Goal: Obtain resource: Download file/media

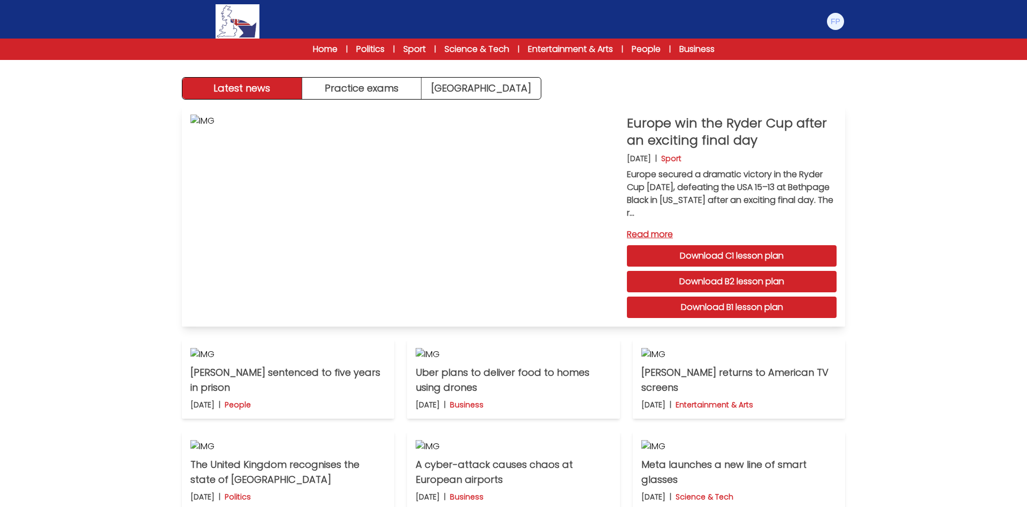
click at [731, 304] on link "Download B1 lesson plan" at bounding box center [732, 306] width 210 height 21
click at [316, 48] on link "Home" at bounding box center [325, 49] width 25 height 13
click at [833, 21] on img at bounding box center [835, 21] width 17 height 17
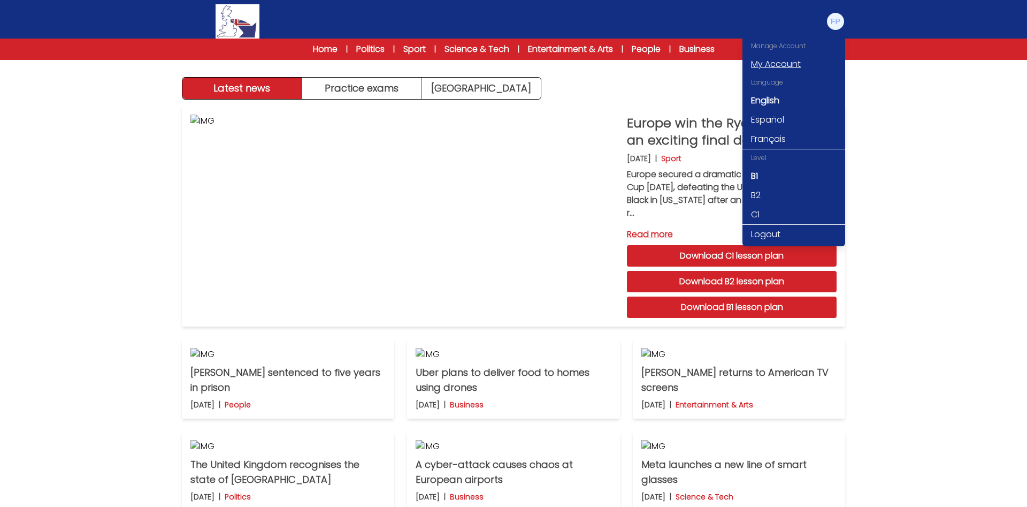
click at [796, 62] on link "My Account" at bounding box center [794, 64] width 103 height 19
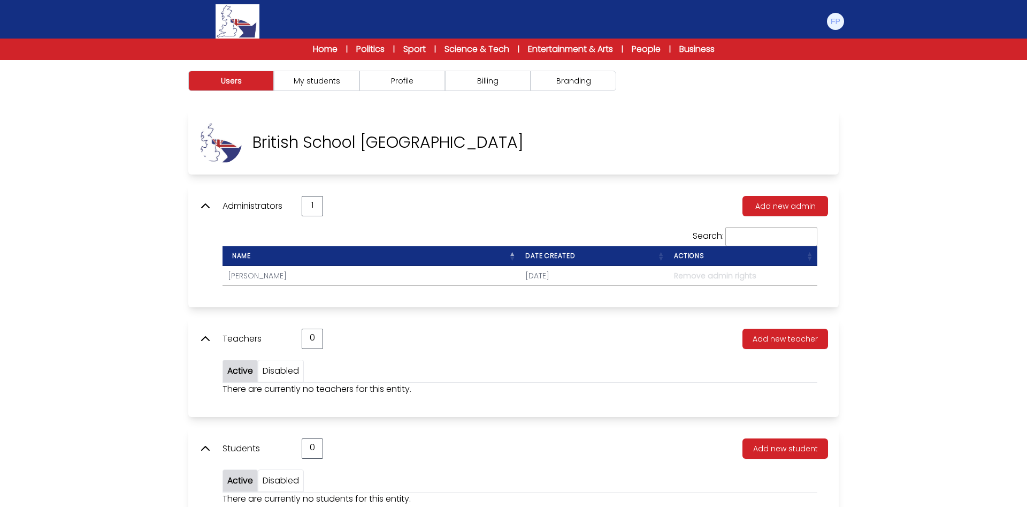
click at [1011, 252] on div "Users My students Profile" at bounding box center [513, 313] width 1027 height 507
click at [398, 80] on button "Profile" at bounding box center [403, 81] width 86 height 20
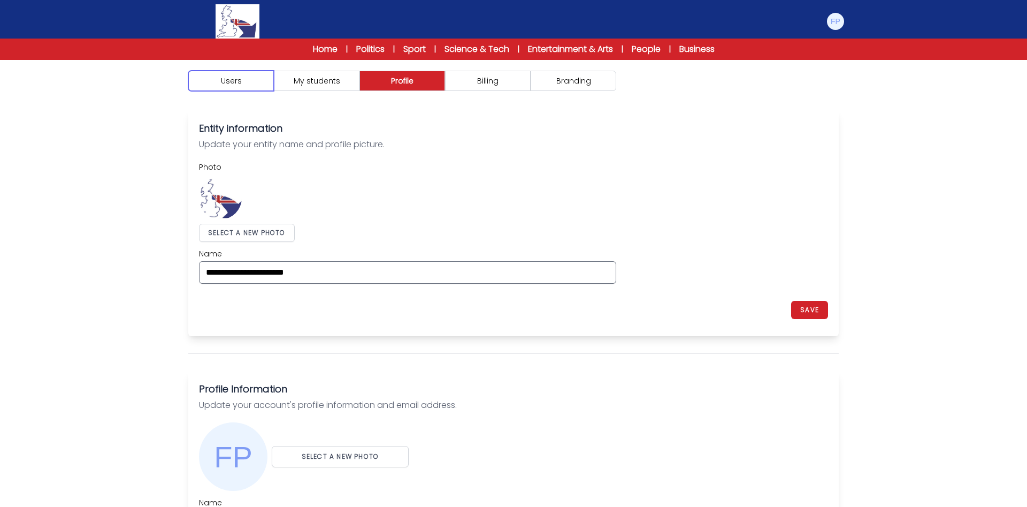
click at [235, 82] on button "Users" at bounding box center [231, 81] width 86 height 20
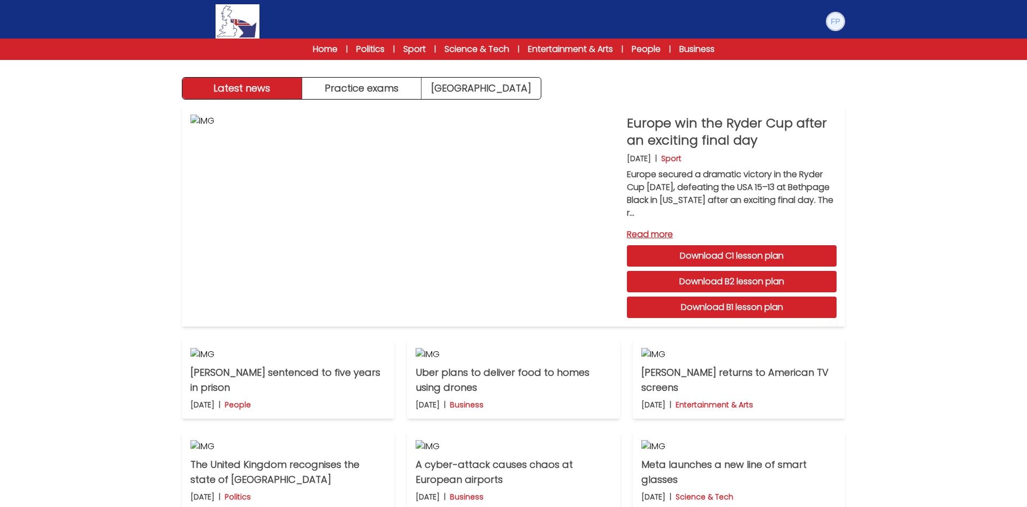
click at [836, 20] on img at bounding box center [835, 21] width 17 height 17
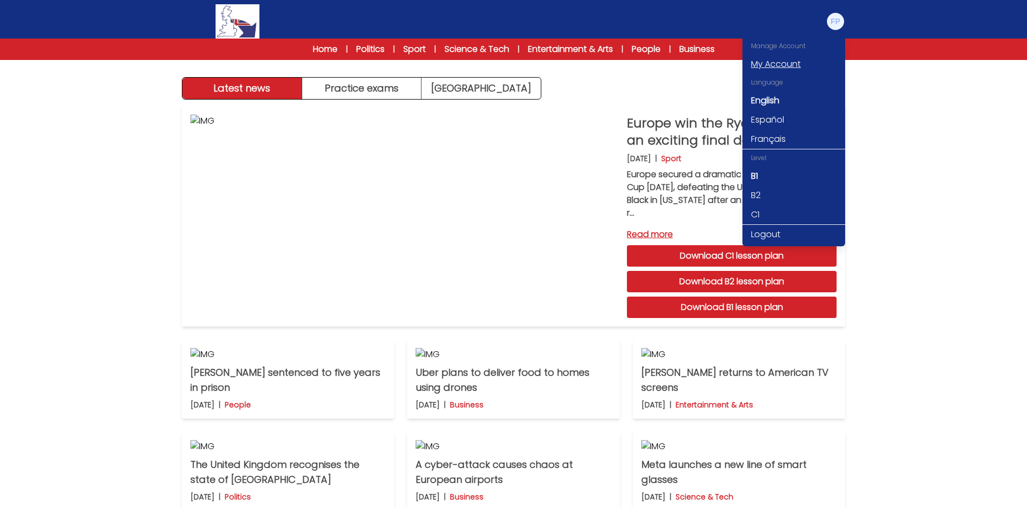
click at [773, 60] on link "My Account" at bounding box center [794, 64] width 103 height 19
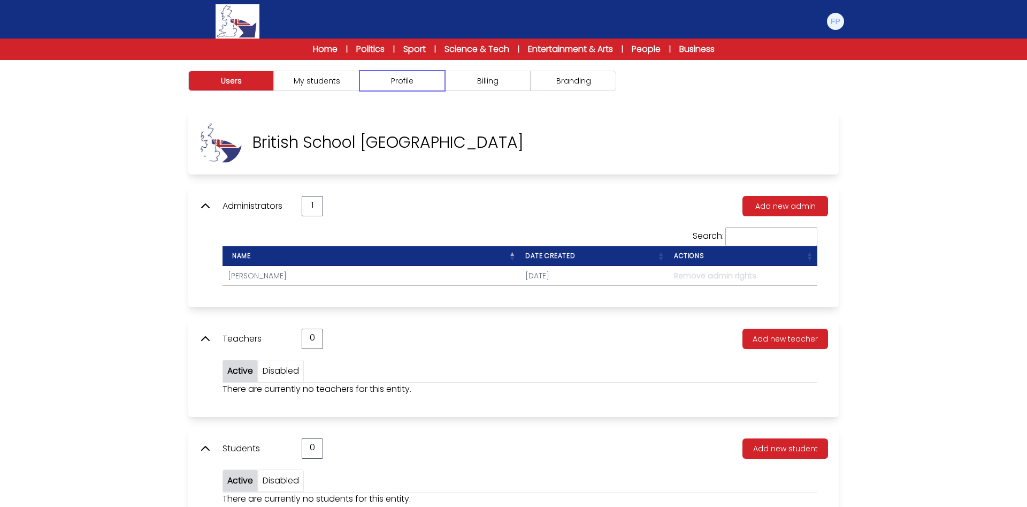
click at [410, 79] on button "Profile" at bounding box center [403, 81] width 86 height 20
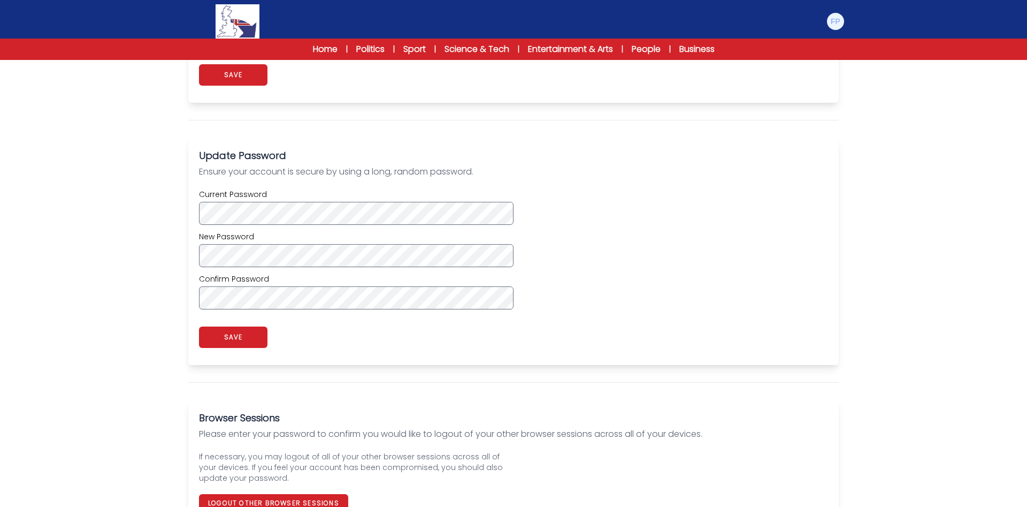
scroll to position [560, 0]
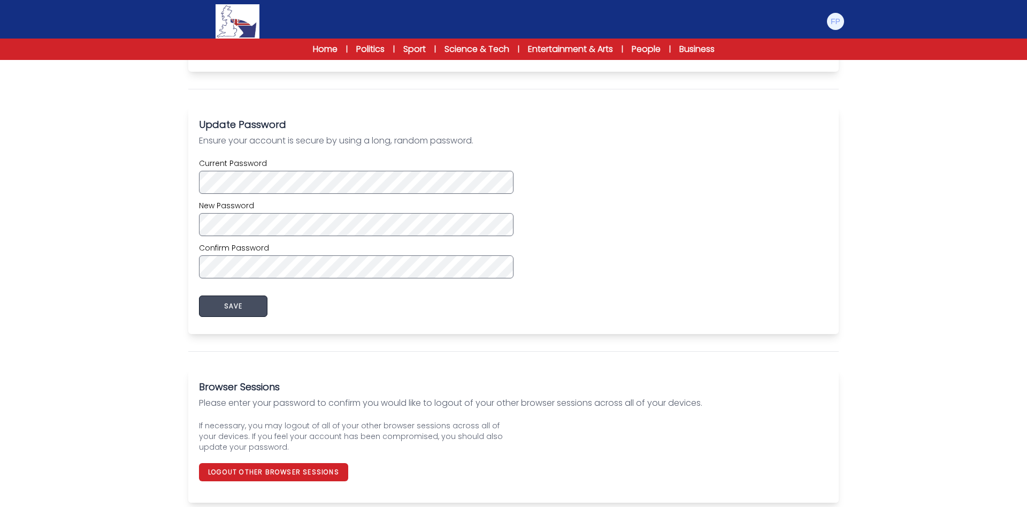
click at [236, 307] on button "SAVE" at bounding box center [233, 305] width 68 height 21
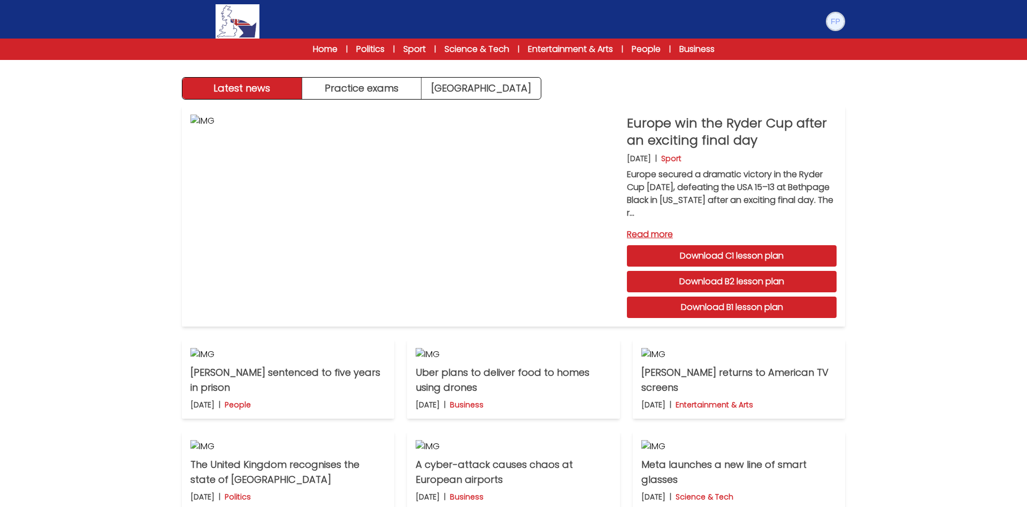
click at [841, 20] on img at bounding box center [835, 21] width 17 height 17
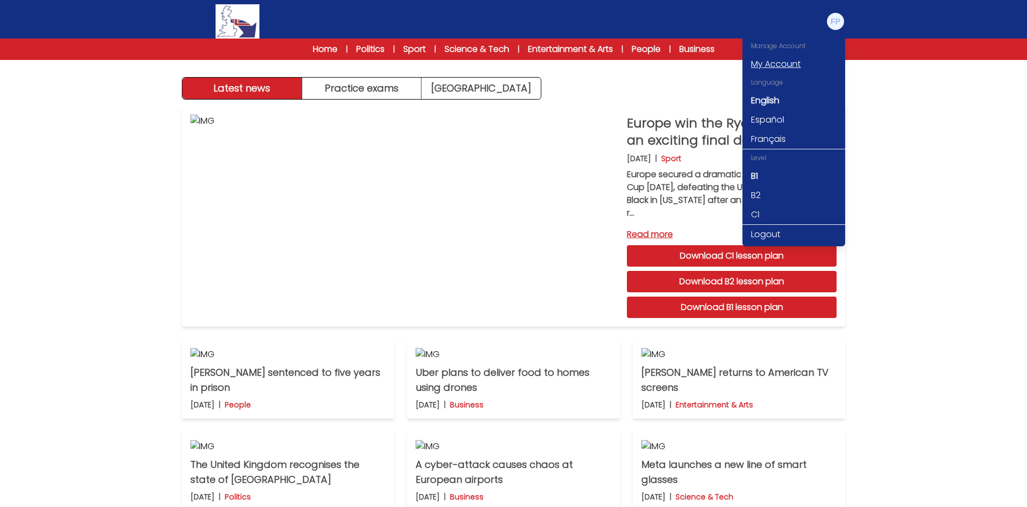
click at [777, 62] on link "My Account" at bounding box center [794, 64] width 103 height 19
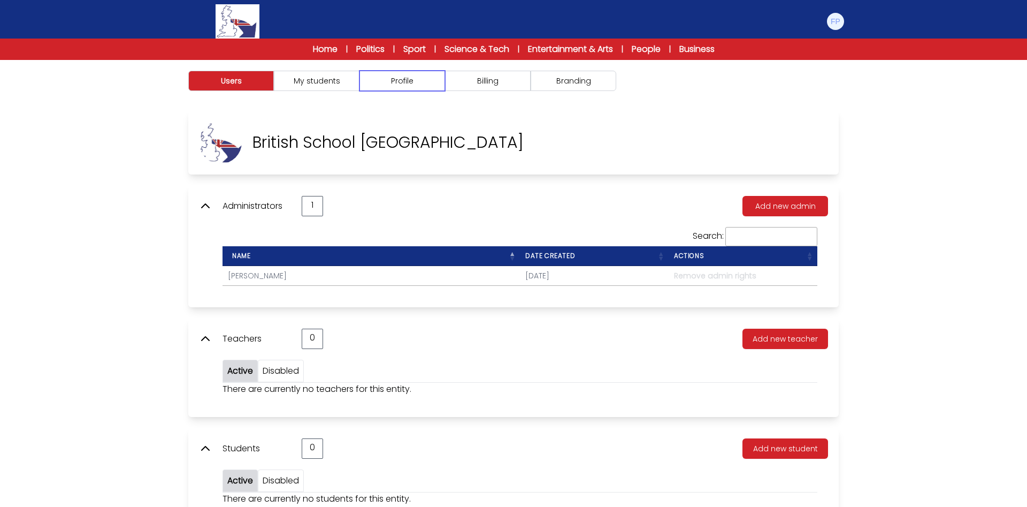
click at [418, 84] on button "Profile" at bounding box center [403, 81] width 86 height 20
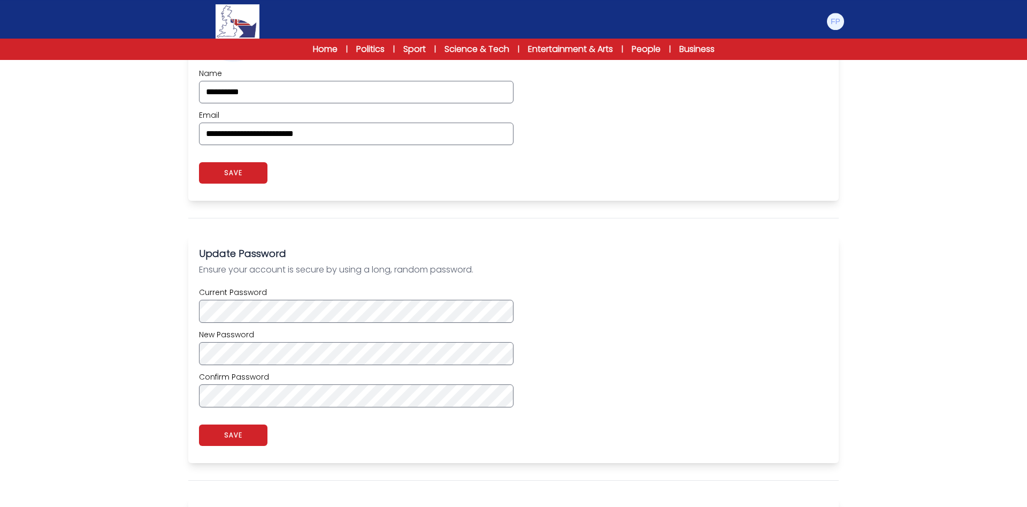
scroll to position [435, 0]
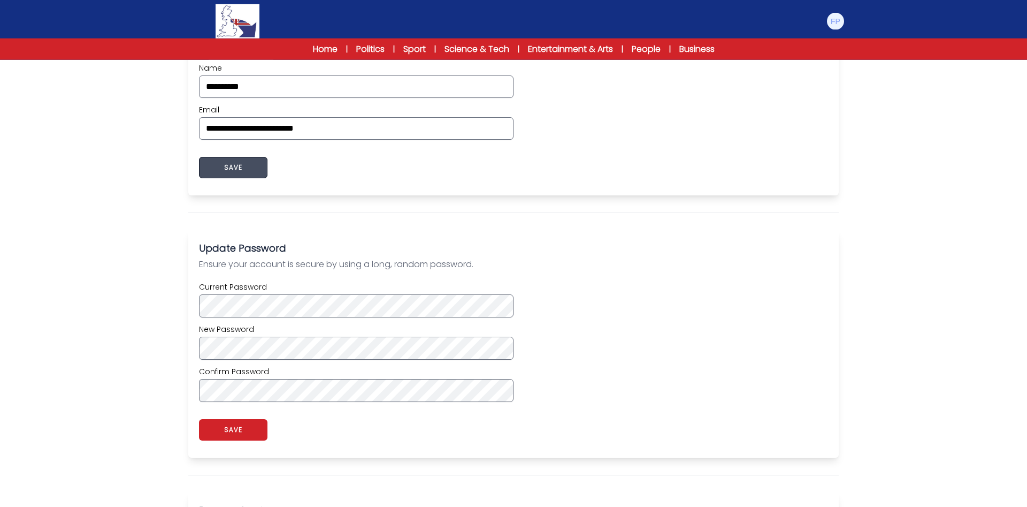
click at [230, 164] on button "SAVE" at bounding box center [233, 167] width 68 height 21
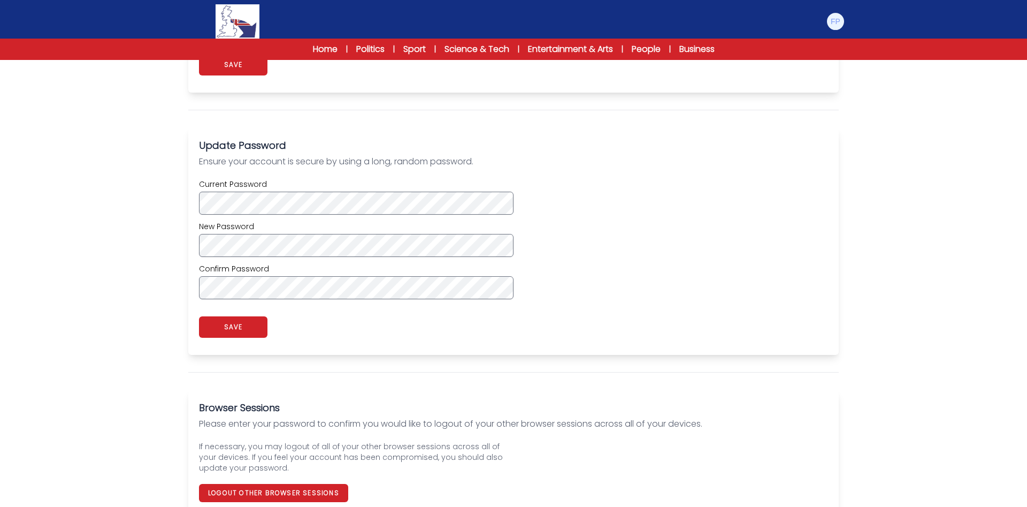
scroll to position [560, 0]
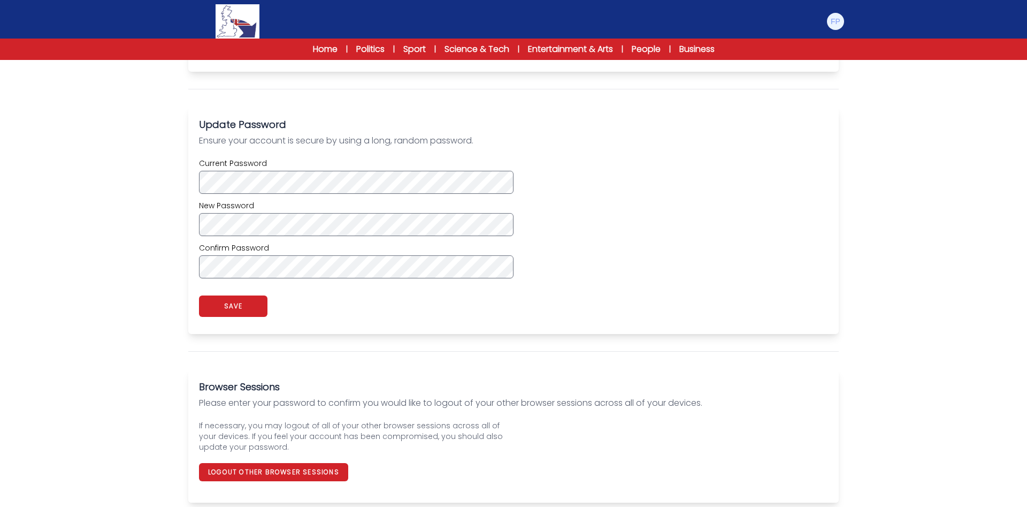
click at [142, 277] on div "Users My students Profile" at bounding box center [513, 4] width 1027 height 1005
click at [331, 307] on div "app.myaccount_profile_password_saved. SAVE" at bounding box center [513, 306] width 629 height 34
click at [228, 307] on button "SAVE" at bounding box center [233, 305] width 68 height 21
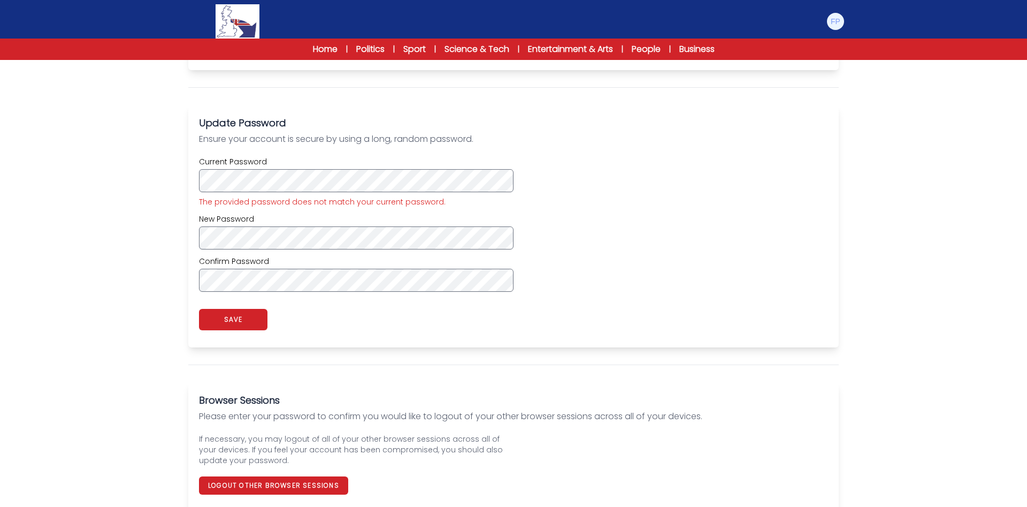
click at [672, 252] on div "Current Password The provided password does not match your current password. Ne…" at bounding box center [513, 223] width 629 height 135
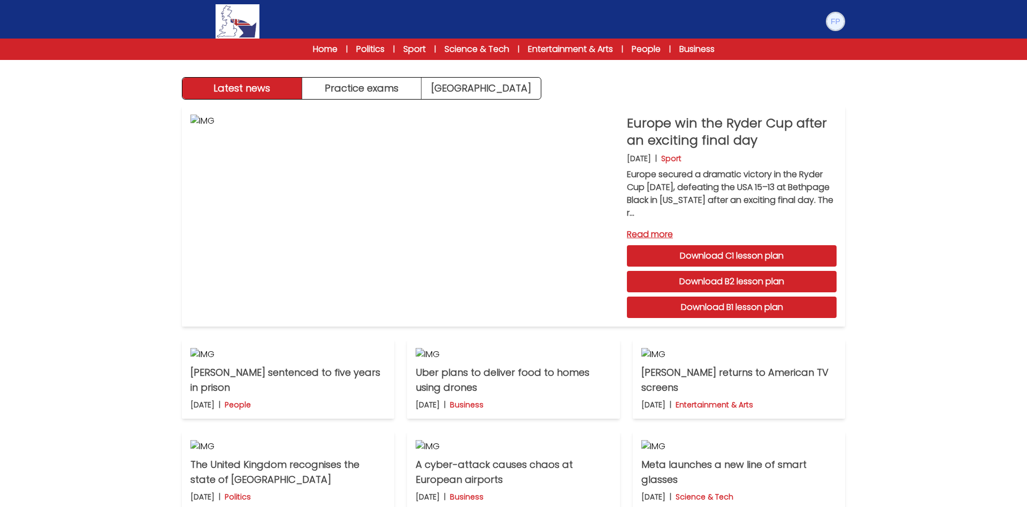
click at [834, 22] on img at bounding box center [835, 21] width 17 height 17
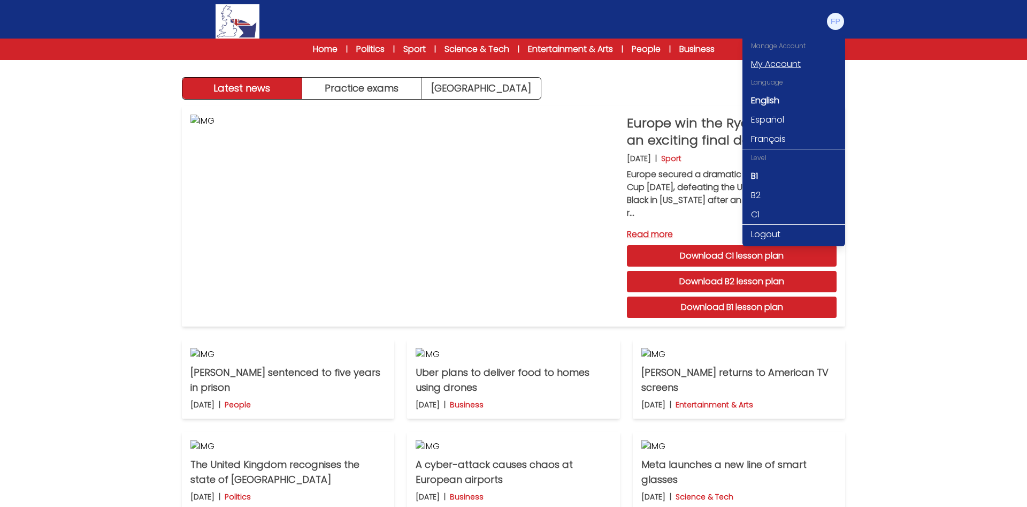
click at [788, 63] on link "My Account" at bounding box center [794, 64] width 103 height 19
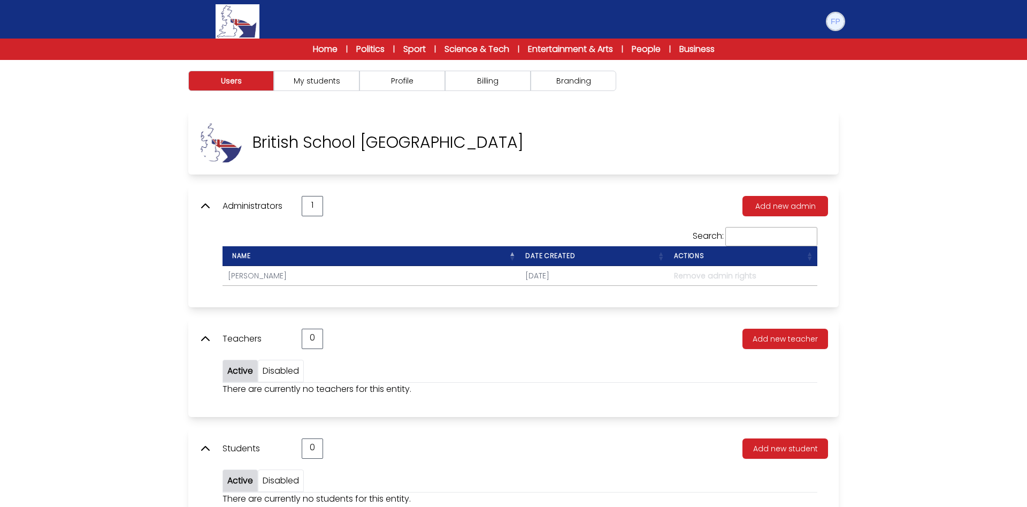
click at [837, 23] on img at bounding box center [835, 21] width 17 height 17
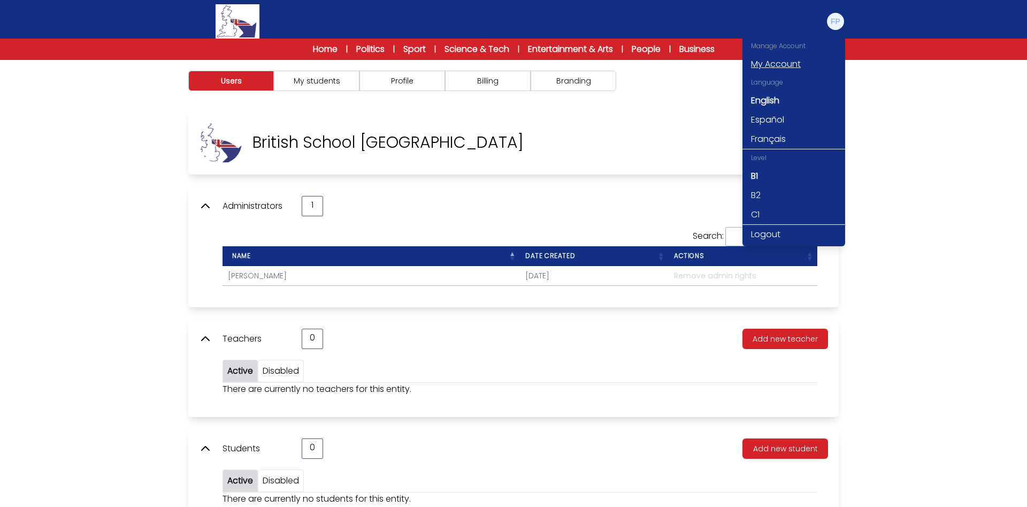
click at [789, 59] on link "My Account" at bounding box center [794, 64] width 103 height 19
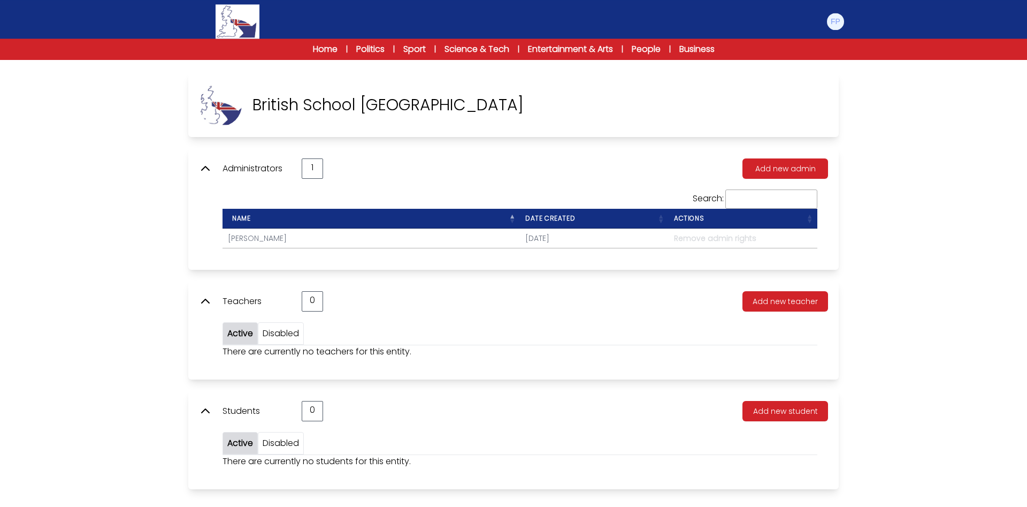
scroll to position [60, 0]
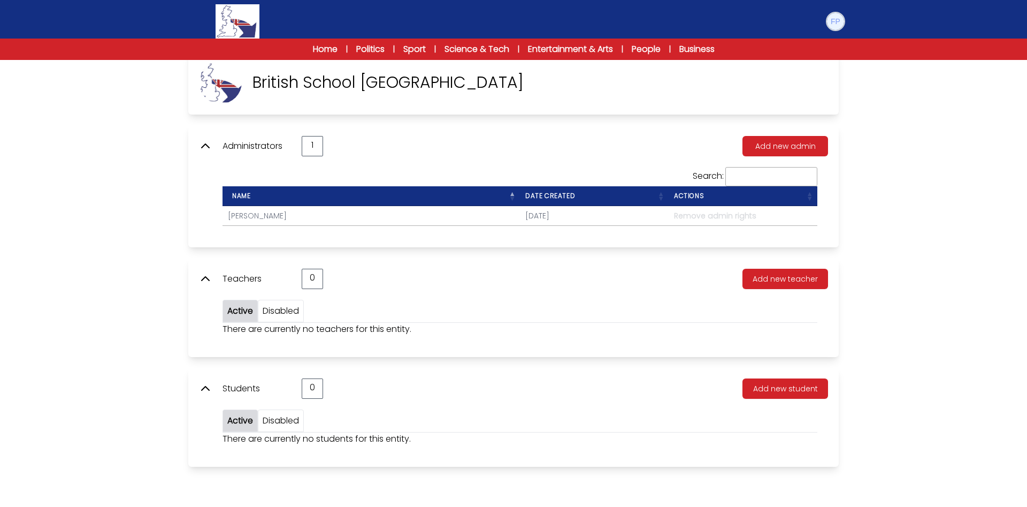
click at [836, 20] on img at bounding box center [835, 21] width 17 height 17
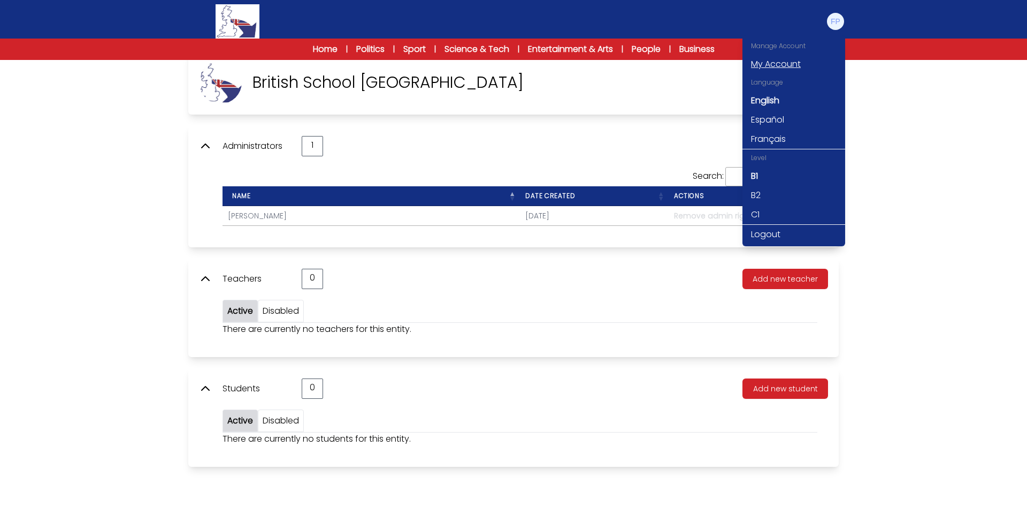
click at [795, 60] on link "My Account" at bounding box center [794, 64] width 103 height 19
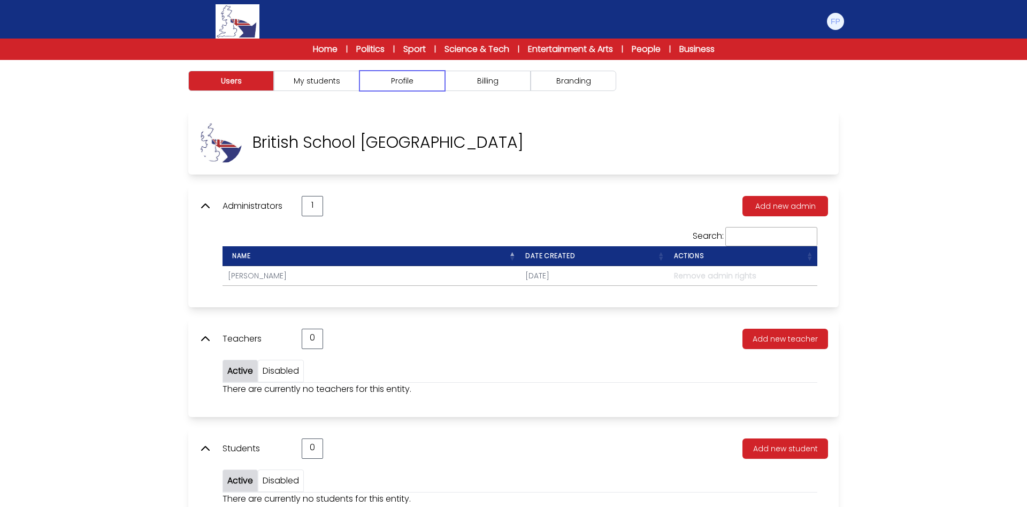
click at [414, 86] on button "Profile" at bounding box center [403, 81] width 86 height 20
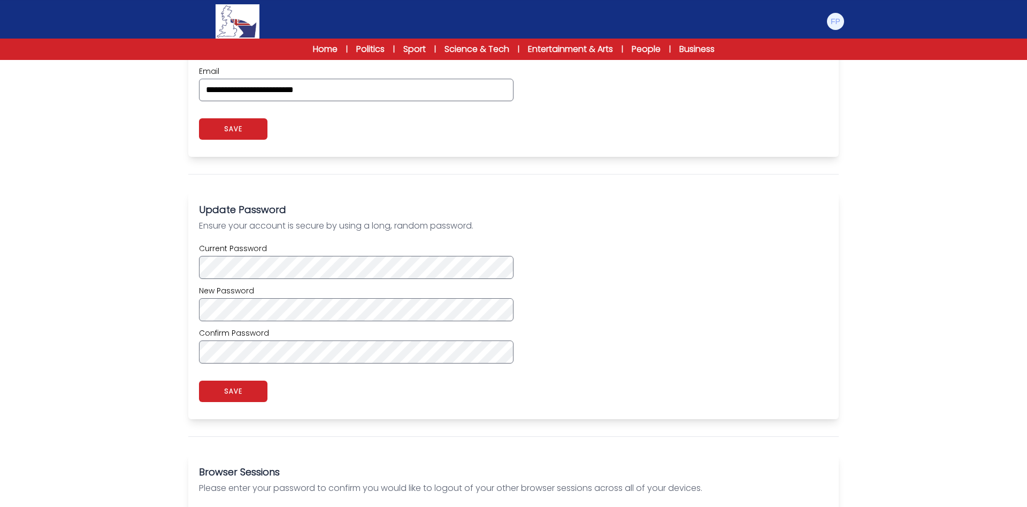
scroll to position [520, 0]
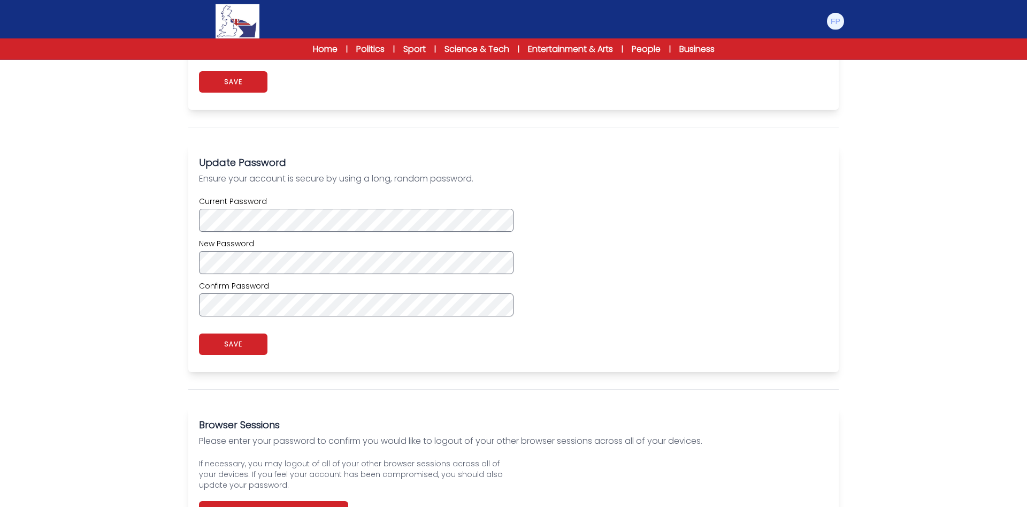
click at [385, 333] on div "app.myaccount_profile_password_saved. SAVE" at bounding box center [513, 344] width 629 height 34
click at [243, 341] on button "SAVE" at bounding box center [233, 343] width 68 height 21
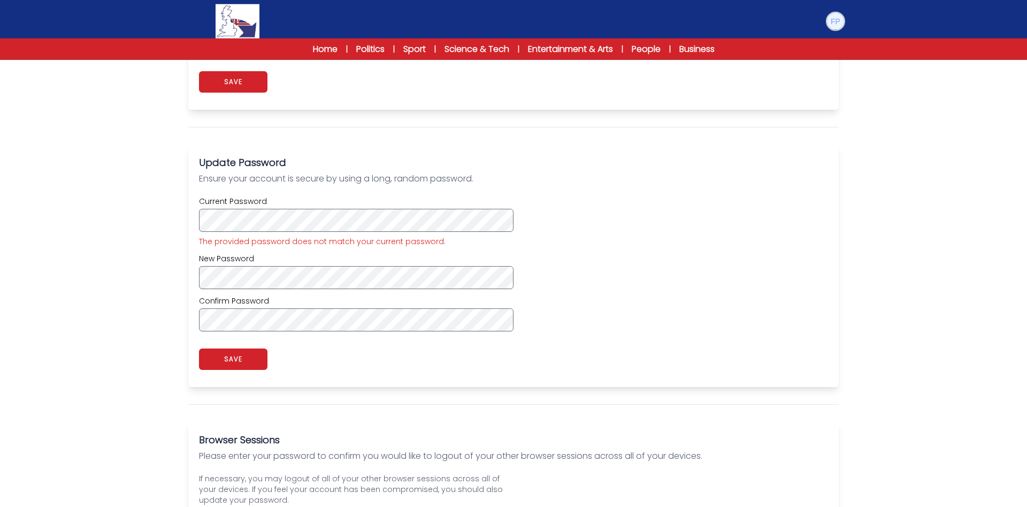
click at [833, 21] on img at bounding box center [835, 21] width 17 height 17
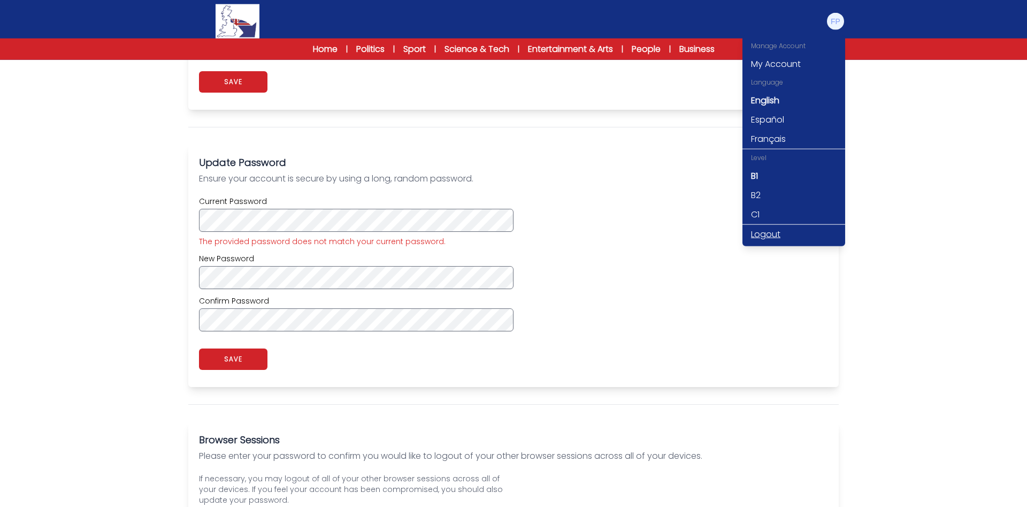
click at [774, 229] on link "Logout" at bounding box center [794, 234] width 103 height 19
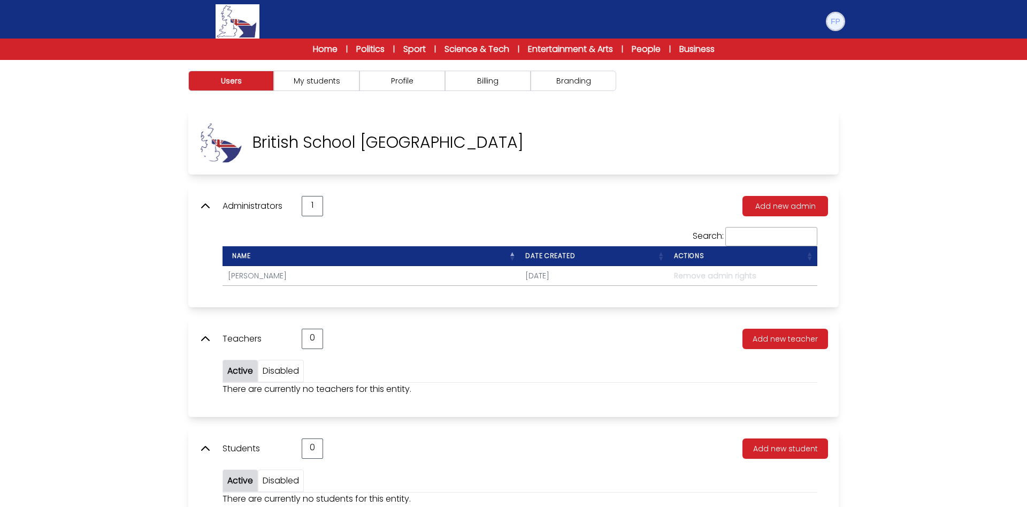
click at [834, 20] on img at bounding box center [835, 21] width 17 height 17
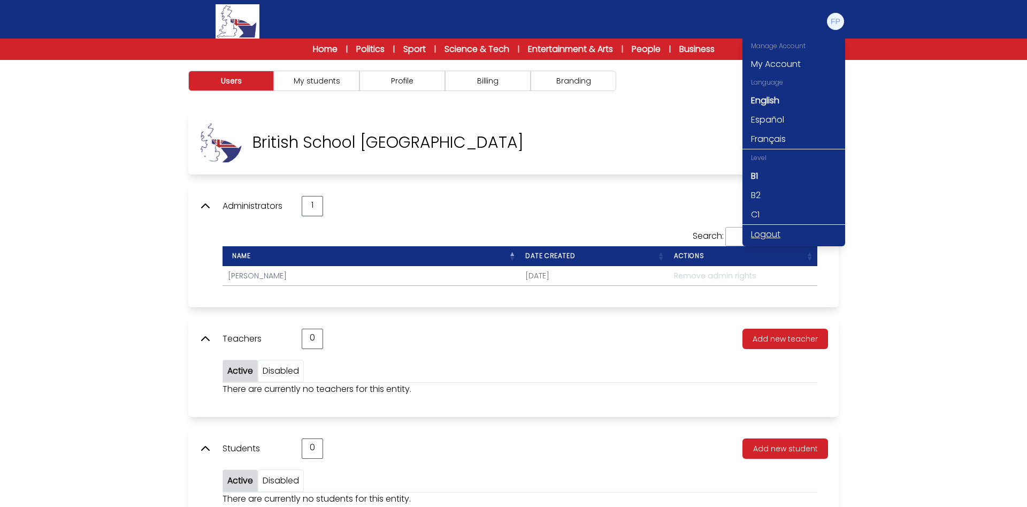
click at [775, 231] on link "Logout" at bounding box center [794, 234] width 103 height 19
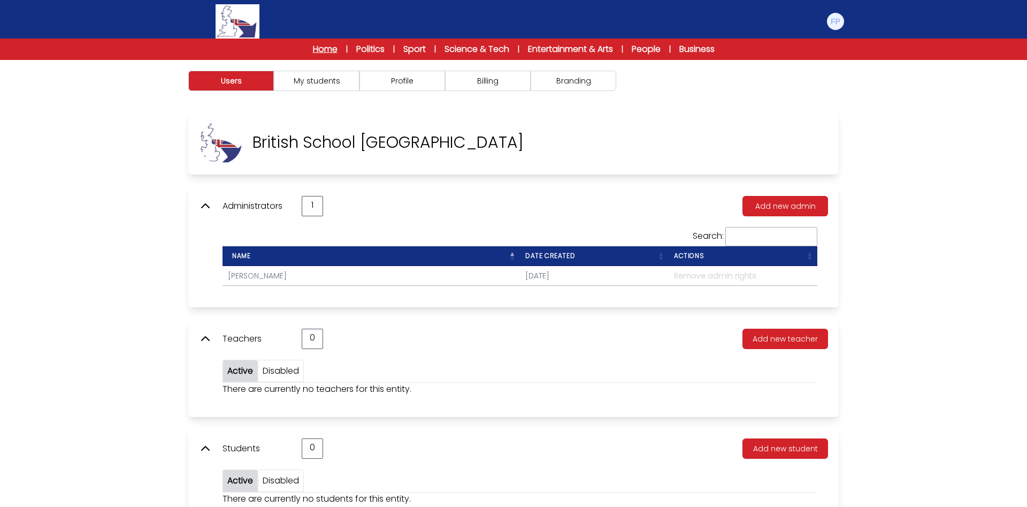
click at [313, 49] on link "Home" at bounding box center [325, 49] width 25 height 13
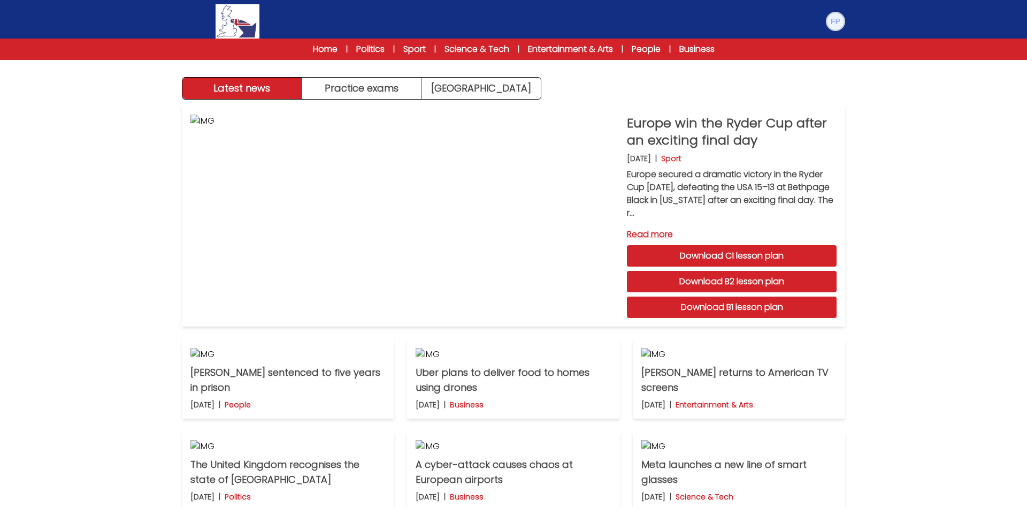
click at [833, 19] on img at bounding box center [835, 21] width 17 height 17
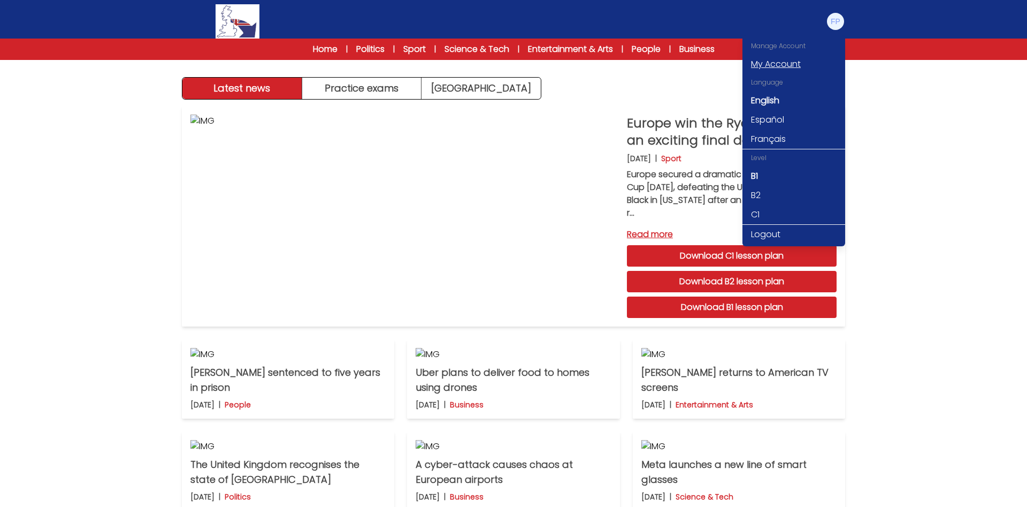
click at [795, 63] on link "My Account" at bounding box center [794, 64] width 103 height 19
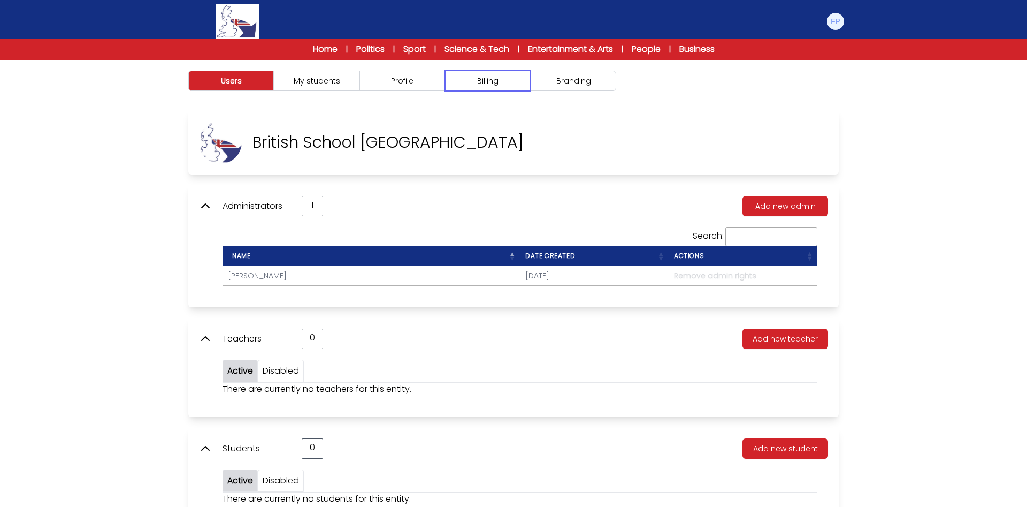
click at [500, 82] on button "Billing" at bounding box center [488, 81] width 86 height 20
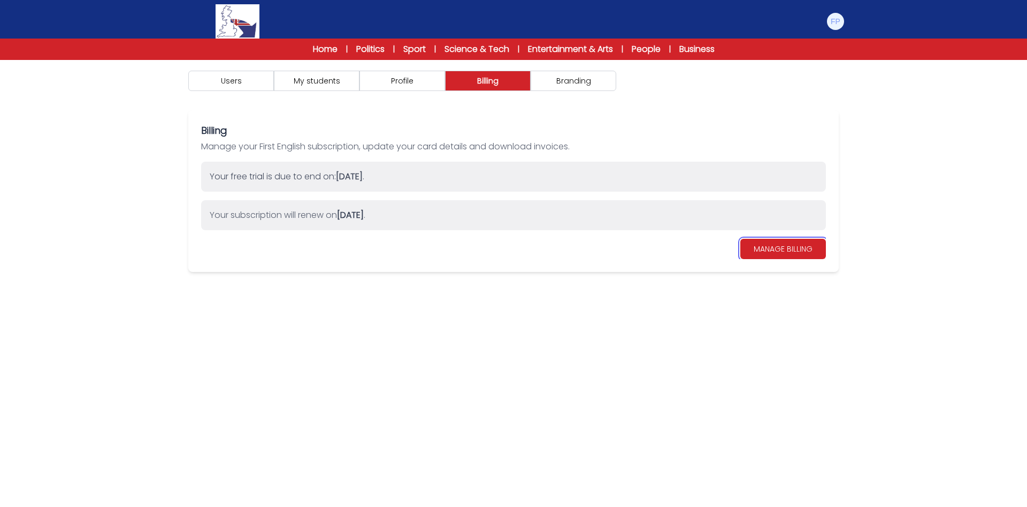
click at [788, 254] on link "MANAGE BILLING" at bounding box center [784, 249] width 86 height 20
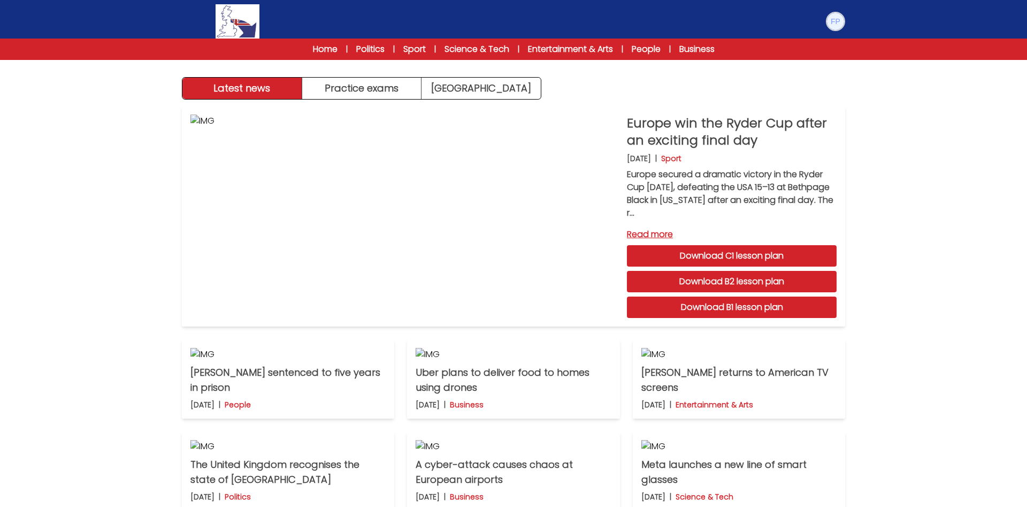
click at [837, 17] on img at bounding box center [835, 21] width 17 height 17
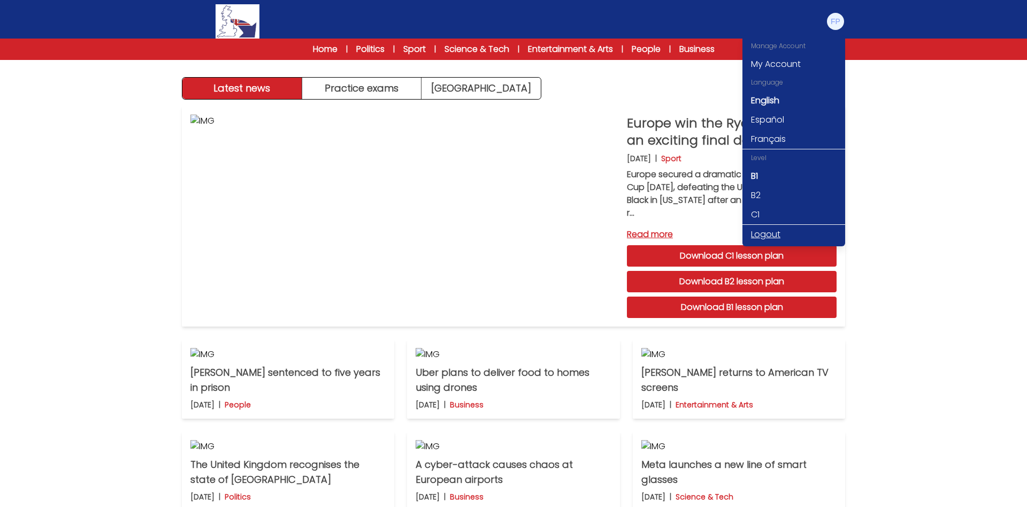
click at [782, 230] on link "Logout" at bounding box center [794, 234] width 103 height 19
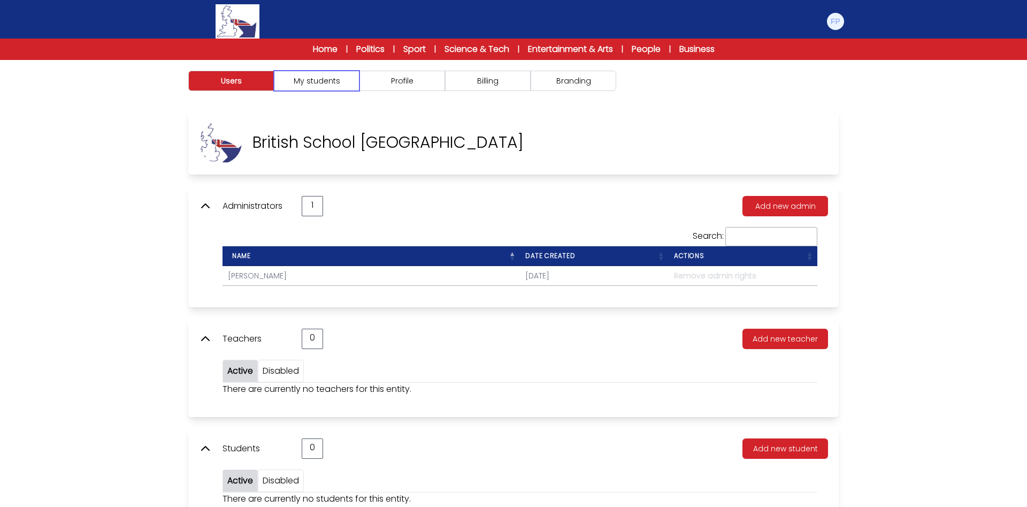
click at [334, 83] on button "My students" at bounding box center [317, 81] width 86 height 20
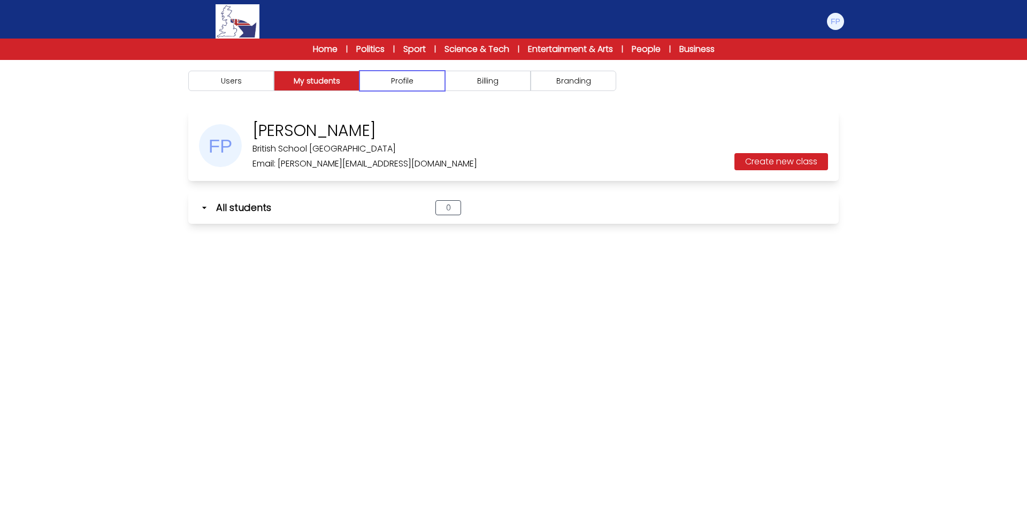
click at [405, 85] on button "Profile" at bounding box center [403, 81] width 86 height 20
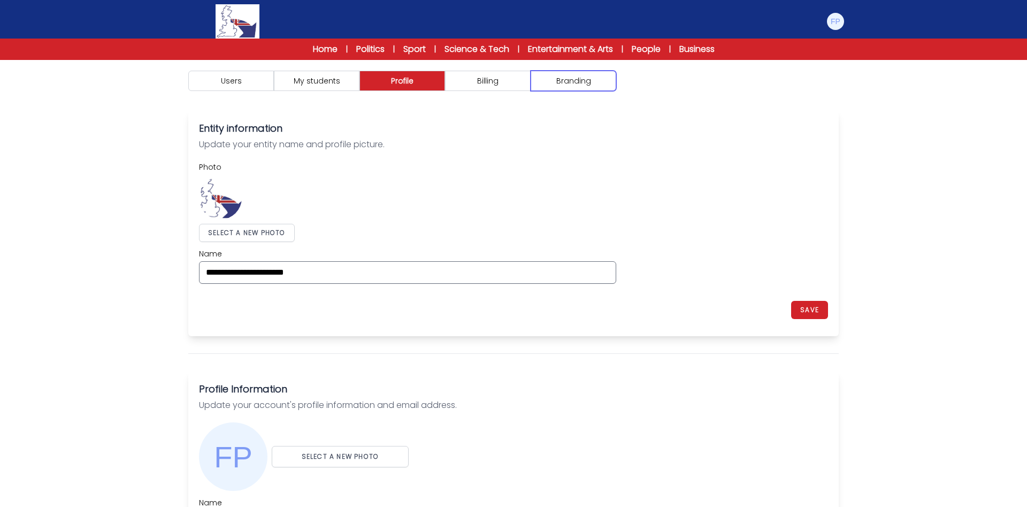
click at [575, 86] on button "Branding" at bounding box center [574, 81] width 86 height 20
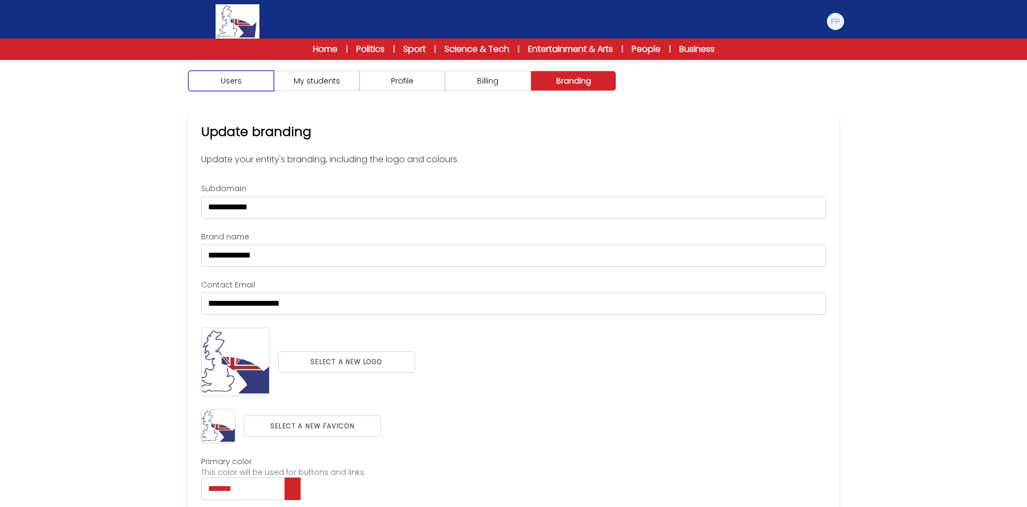
click at [234, 86] on button "Users" at bounding box center [231, 81] width 86 height 20
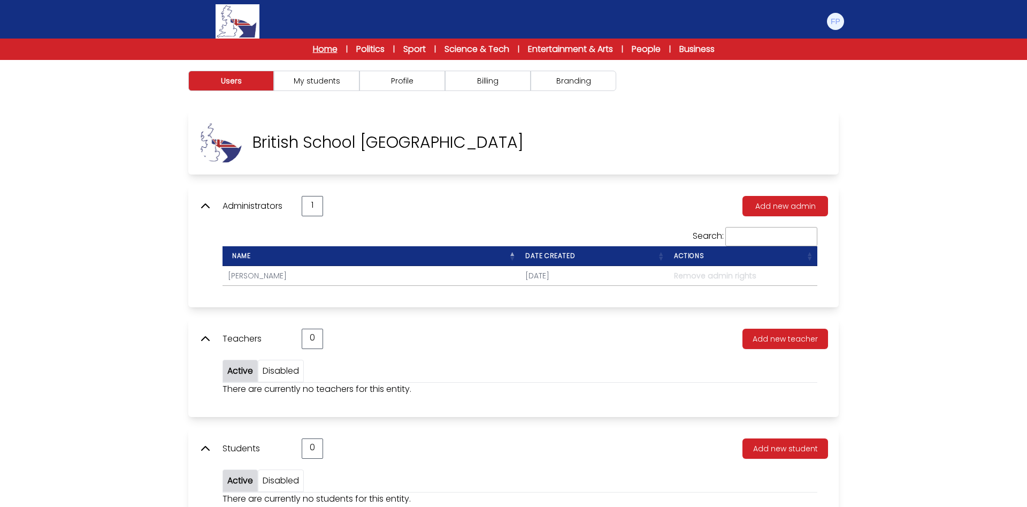
click at [316, 47] on link "Home" at bounding box center [325, 49] width 25 height 13
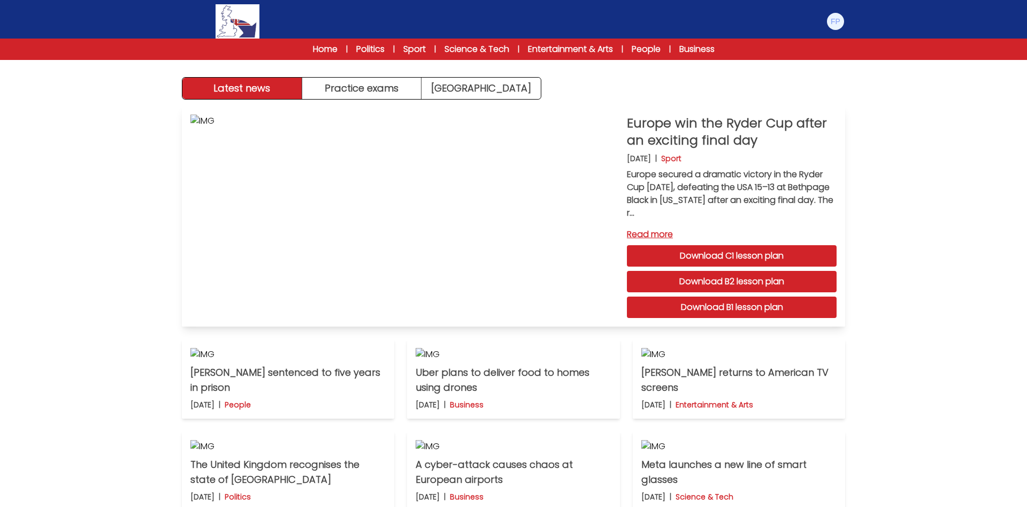
click at [741, 279] on link "Download B2 lesson plan" at bounding box center [732, 281] width 210 height 21
click at [363, 93] on button "Practice exams" at bounding box center [362, 88] width 120 height 21
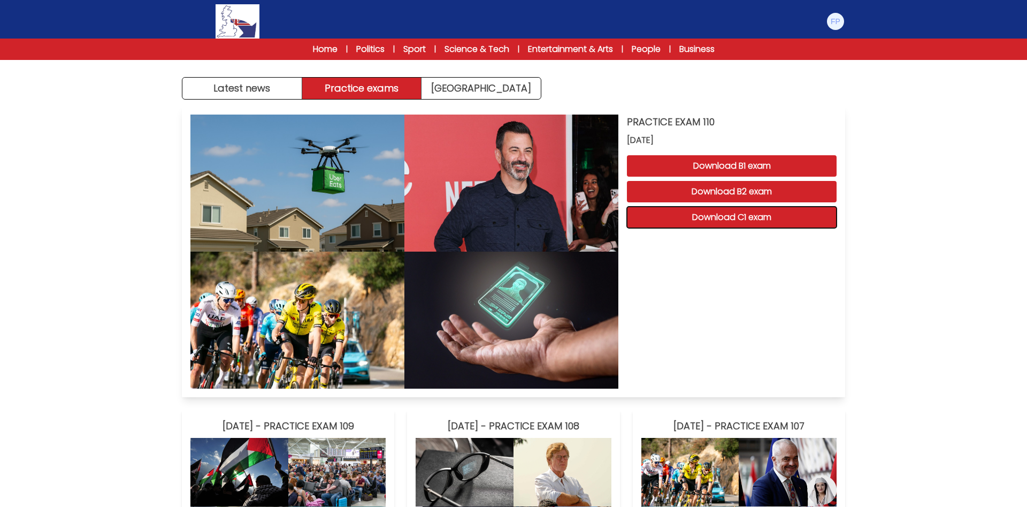
click at [742, 212] on button "Download C1 exam" at bounding box center [732, 217] width 210 height 21
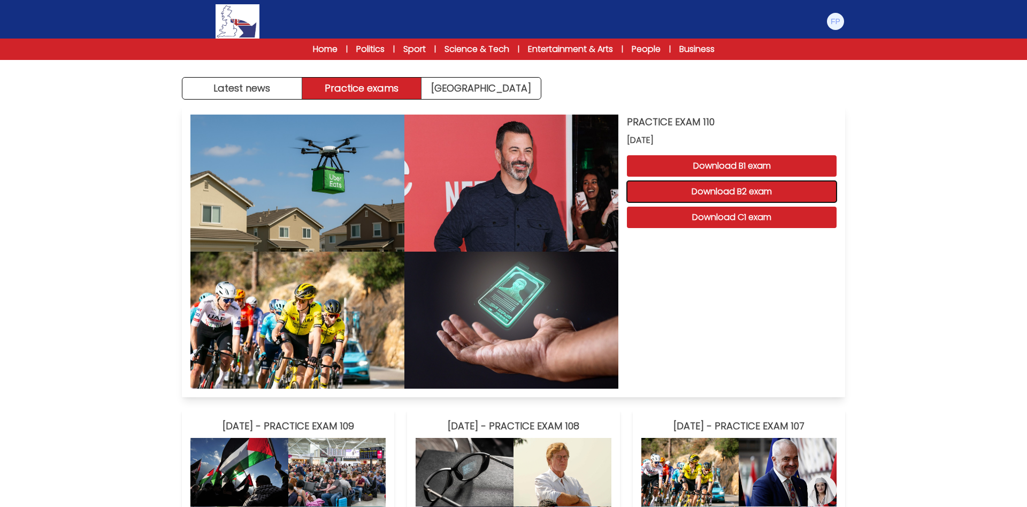
click at [716, 191] on button "Download B2 exam" at bounding box center [732, 191] width 210 height 21
click at [728, 163] on button "Download B1 exam" at bounding box center [732, 165] width 210 height 21
click at [407, 49] on link "Sport" at bounding box center [414, 49] width 22 height 13
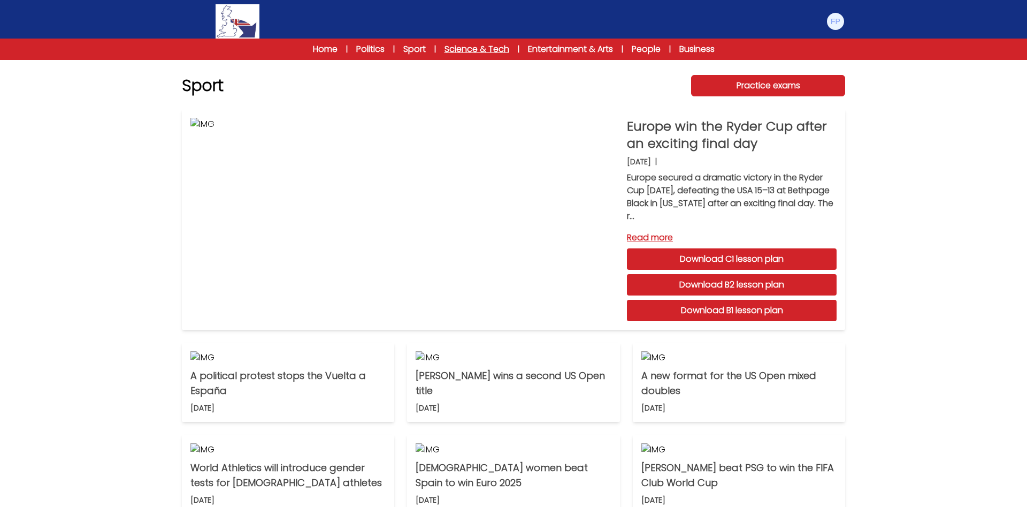
click at [481, 48] on link "Science & Tech" at bounding box center [477, 49] width 65 height 13
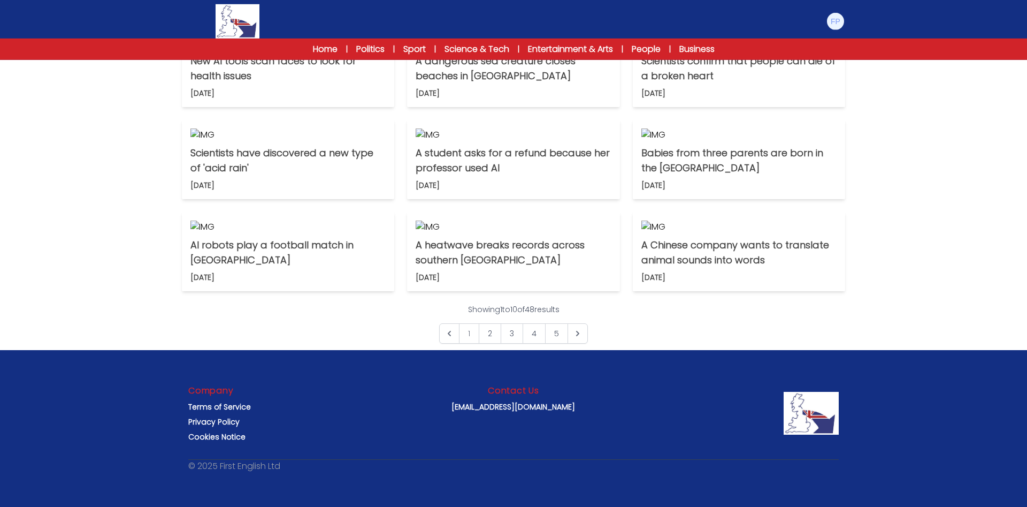
scroll to position [749, 0]
click at [582, 333] on icon "Next &raquo;" at bounding box center [578, 333] width 11 height 11
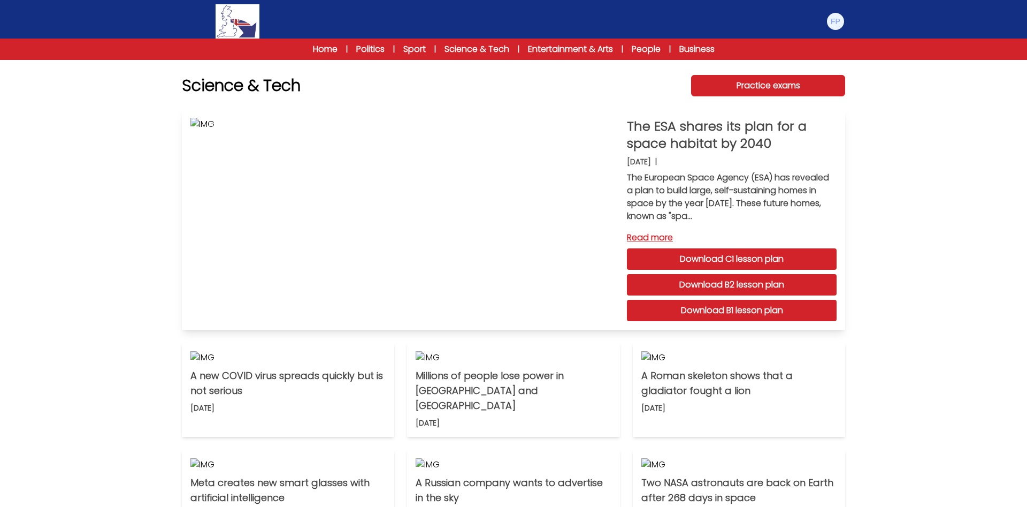
click at [736, 309] on link "Download B1 lesson plan" at bounding box center [732, 310] width 210 height 21
click at [839, 19] on img at bounding box center [835, 21] width 17 height 17
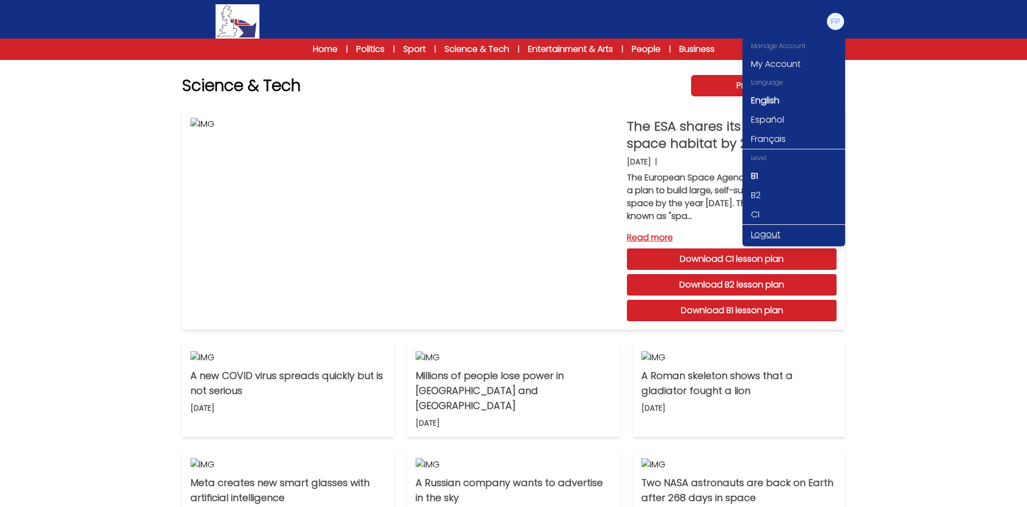
click at [783, 229] on link "Logout" at bounding box center [794, 234] width 103 height 19
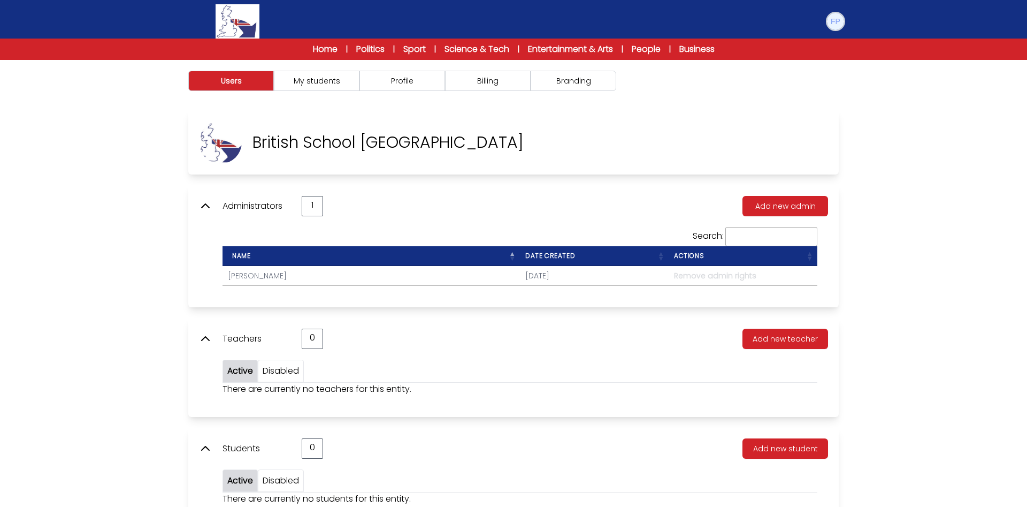
click at [839, 18] on img at bounding box center [835, 21] width 17 height 17
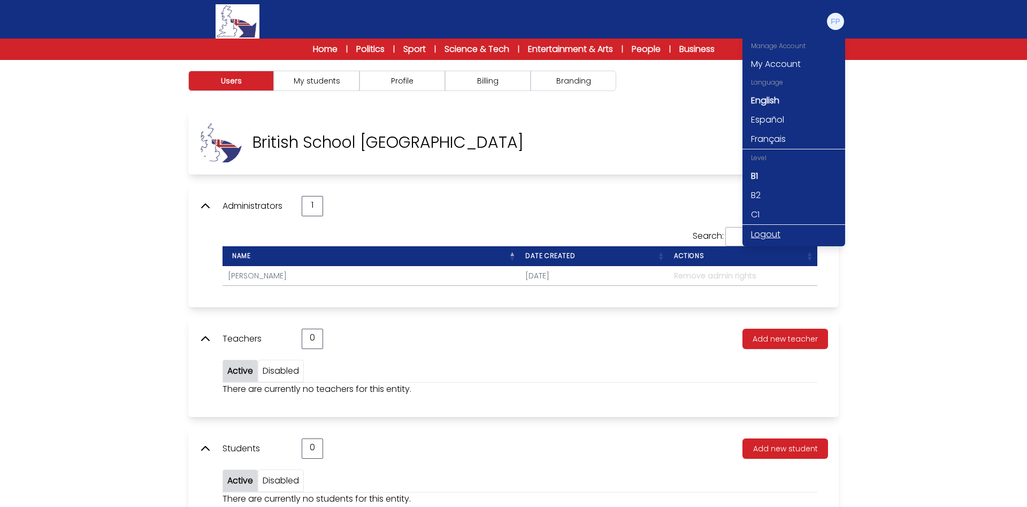
click at [786, 228] on link "Logout" at bounding box center [794, 234] width 103 height 19
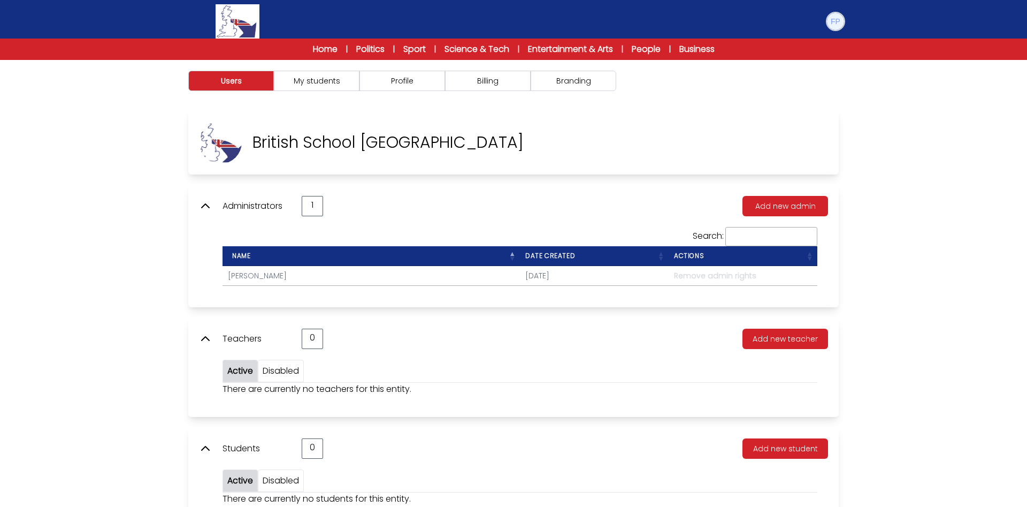
click at [840, 20] on img at bounding box center [835, 21] width 17 height 17
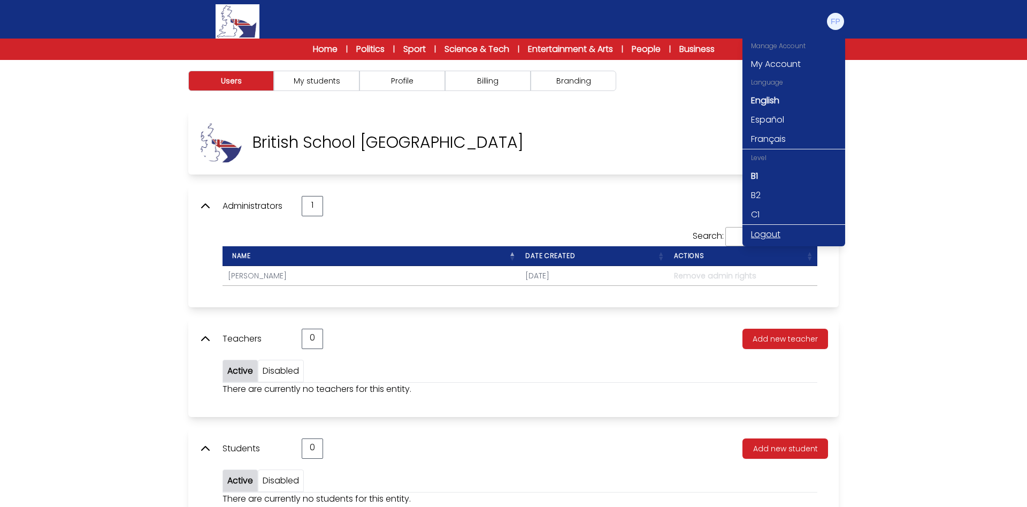
click at [769, 232] on link "Logout" at bounding box center [794, 234] width 103 height 19
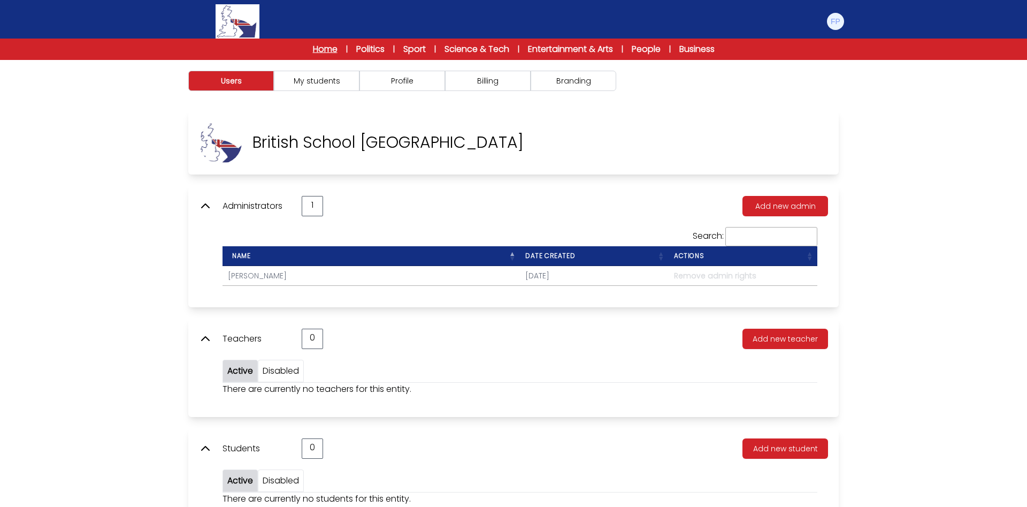
click at [313, 43] on link "Home" at bounding box center [325, 49] width 25 height 13
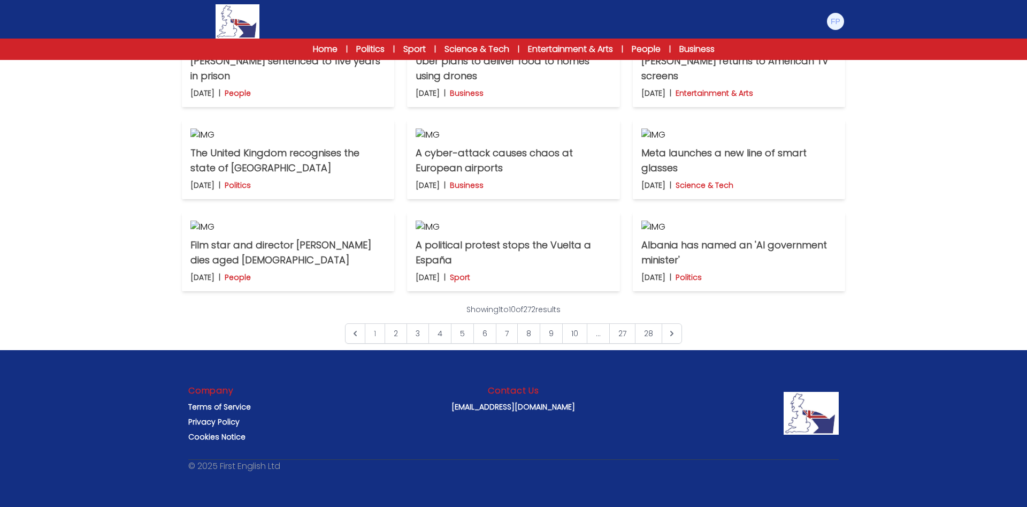
scroll to position [745, 0]
click at [672, 336] on icon "Next &raquo;" at bounding box center [672, 333] width 11 height 11
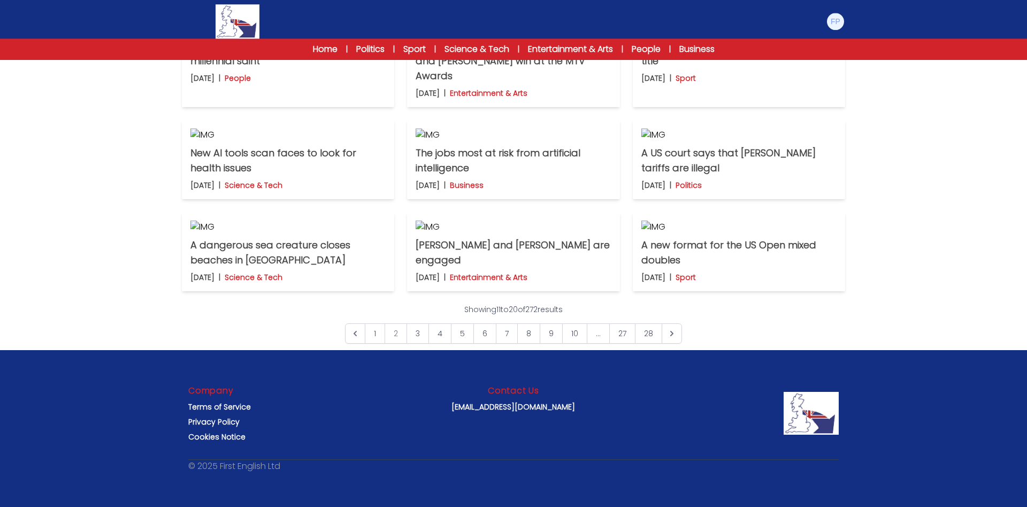
scroll to position [710, 0]
click at [667, 339] on icon "Next &raquo;" at bounding box center [672, 333] width 11 height 11
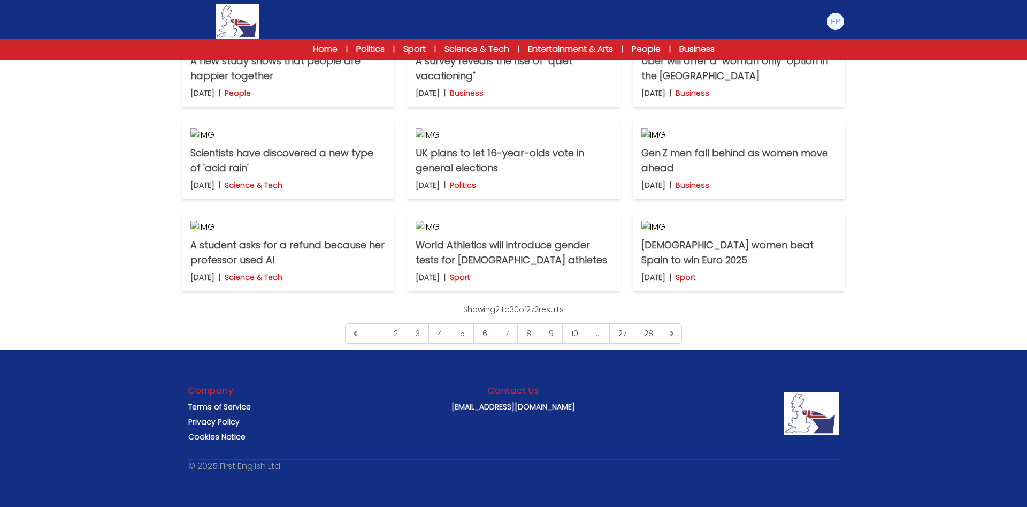
scroll to position [745, 0]
click at [669, 329] on icon "Next &raquo;" at bounding box center [672, 333] width 11 height 11
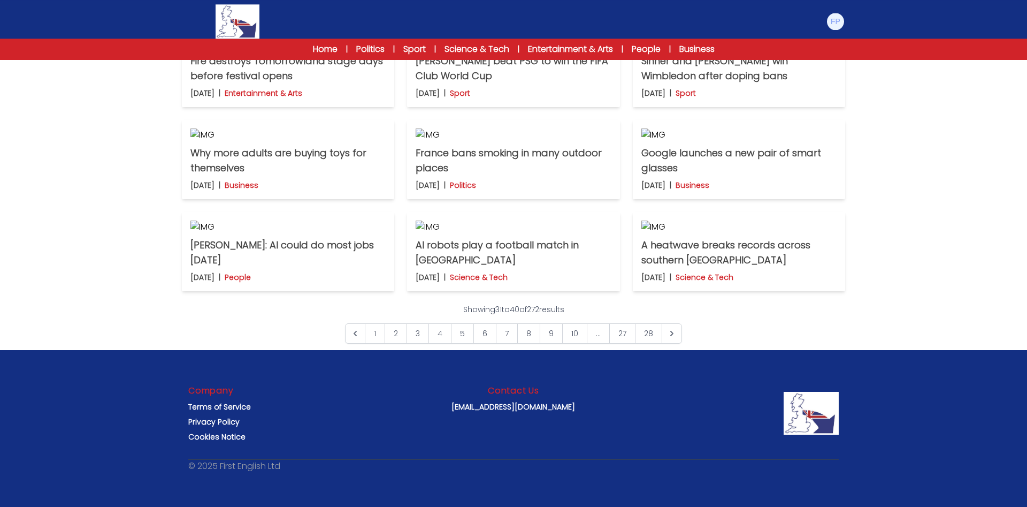
scroll to position [737, 0]
click at [743, 220] on img at bounding box center [739, 226] width 195 height 13
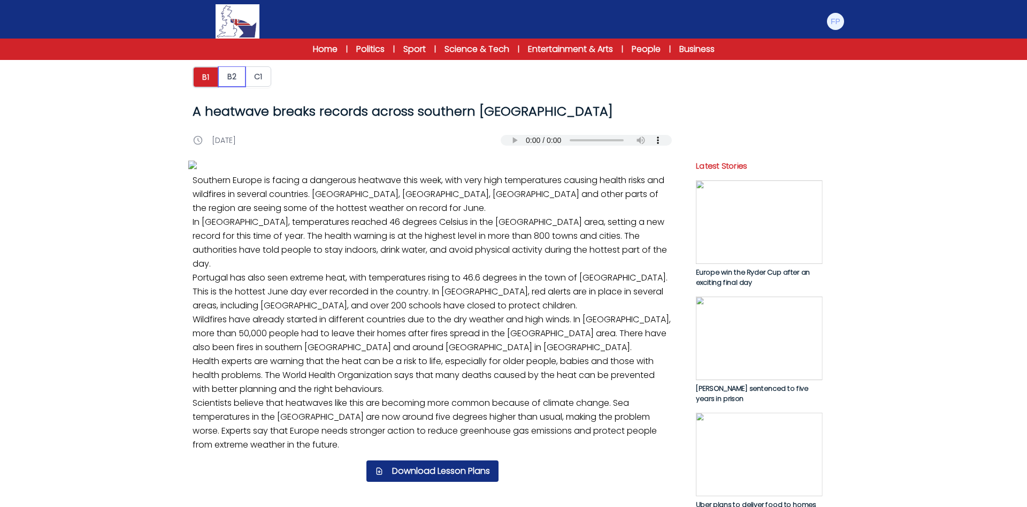
click at [232, 81] on button "B2" at bounding box center [231, 76] width 27 height 20
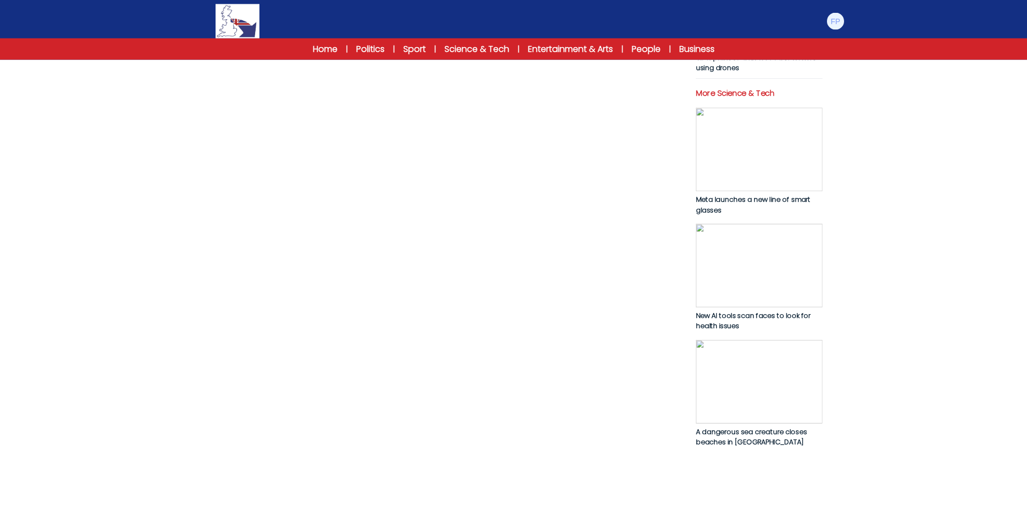
scroll to position [466, 0]
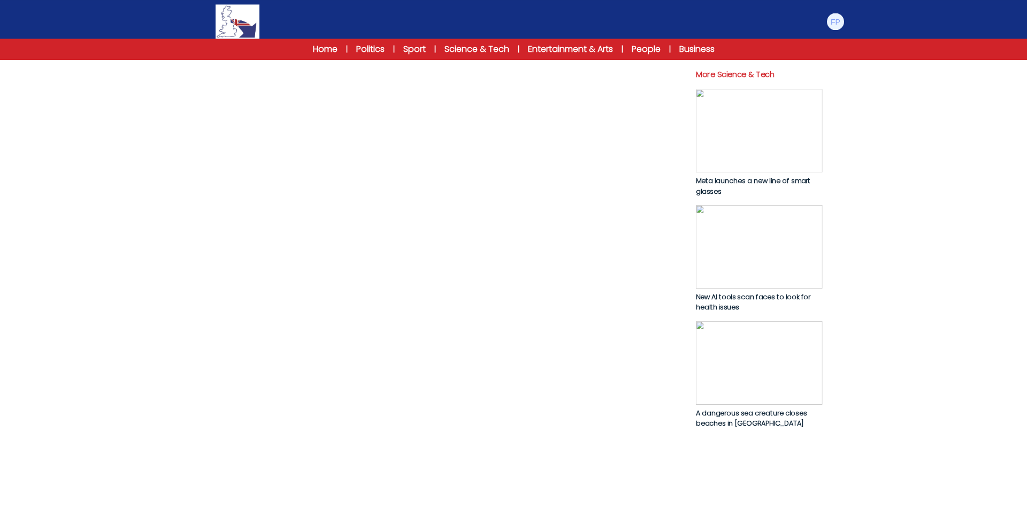
click at [445, 30] on button "Download Lesson Plans" at bounding box center [433, 19] width 132 height 21
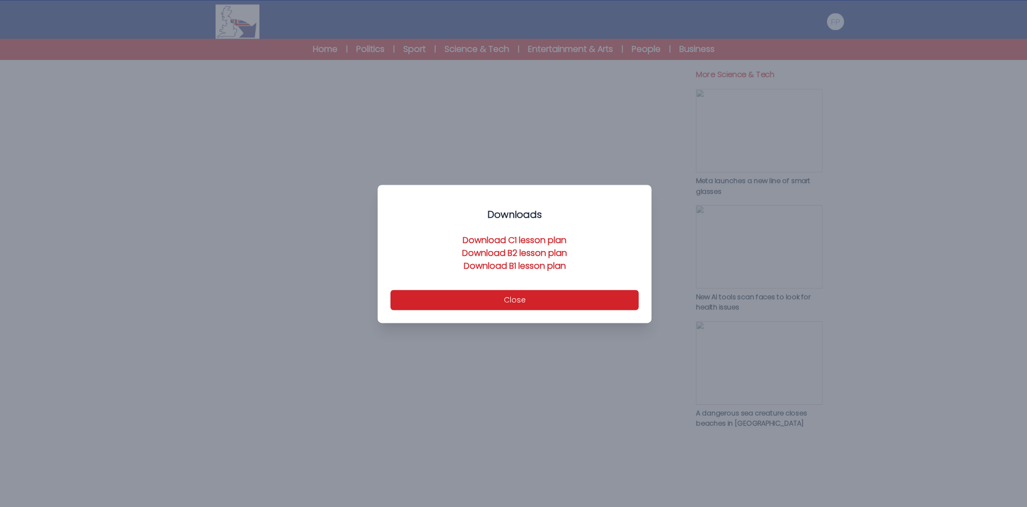
click at [521, 250] on link "Download B2 lesson plan" at bounding box center [514, 253] width 105 height 12
click at [509, 298] on button "Close" at bounding box center [515, 300] width 248 height 20
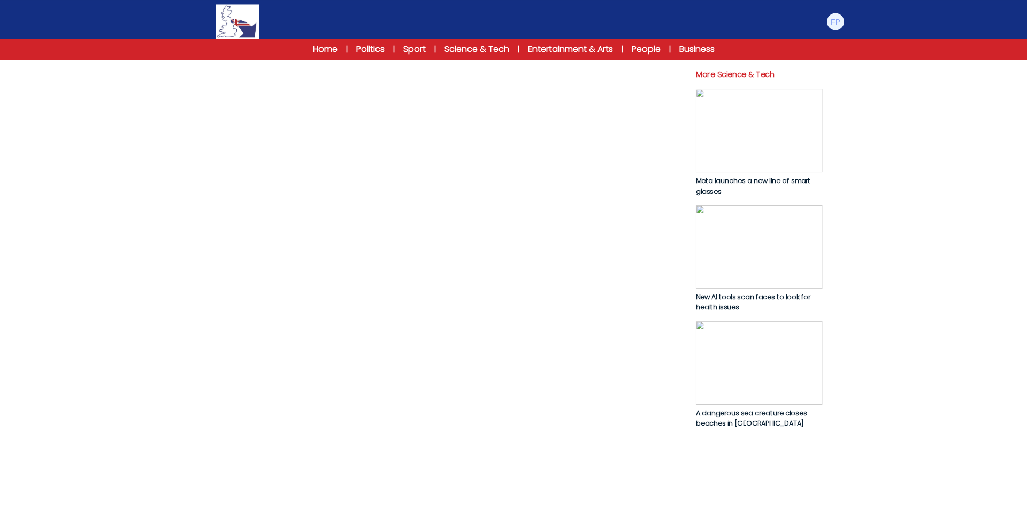
scroll to position [0, 0]
